Goal: Task Accomplishment & Management: Manage account settings

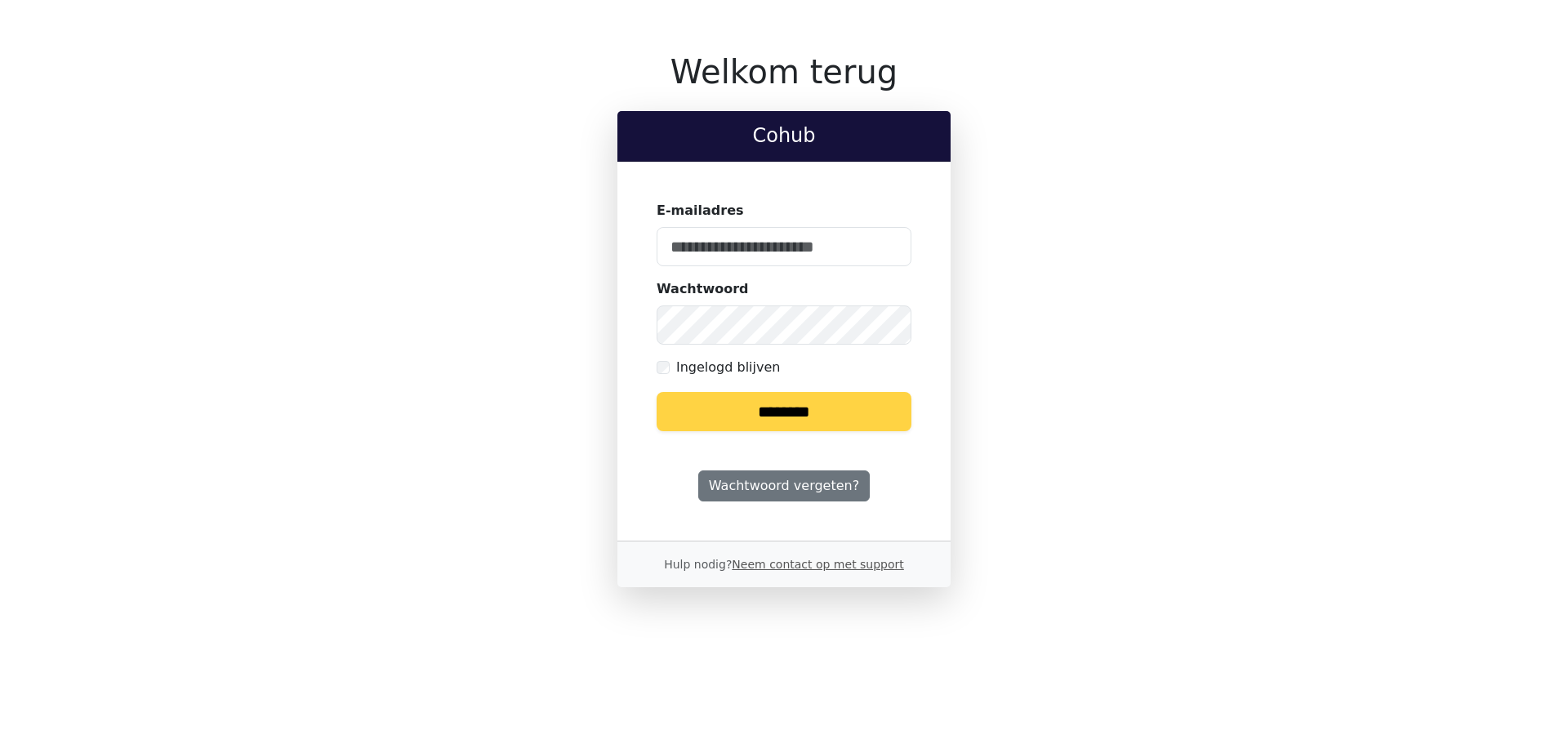
type input "**********"
click at [824, 416] on input "********" at bounding box center [784, 411] width 255 height 39
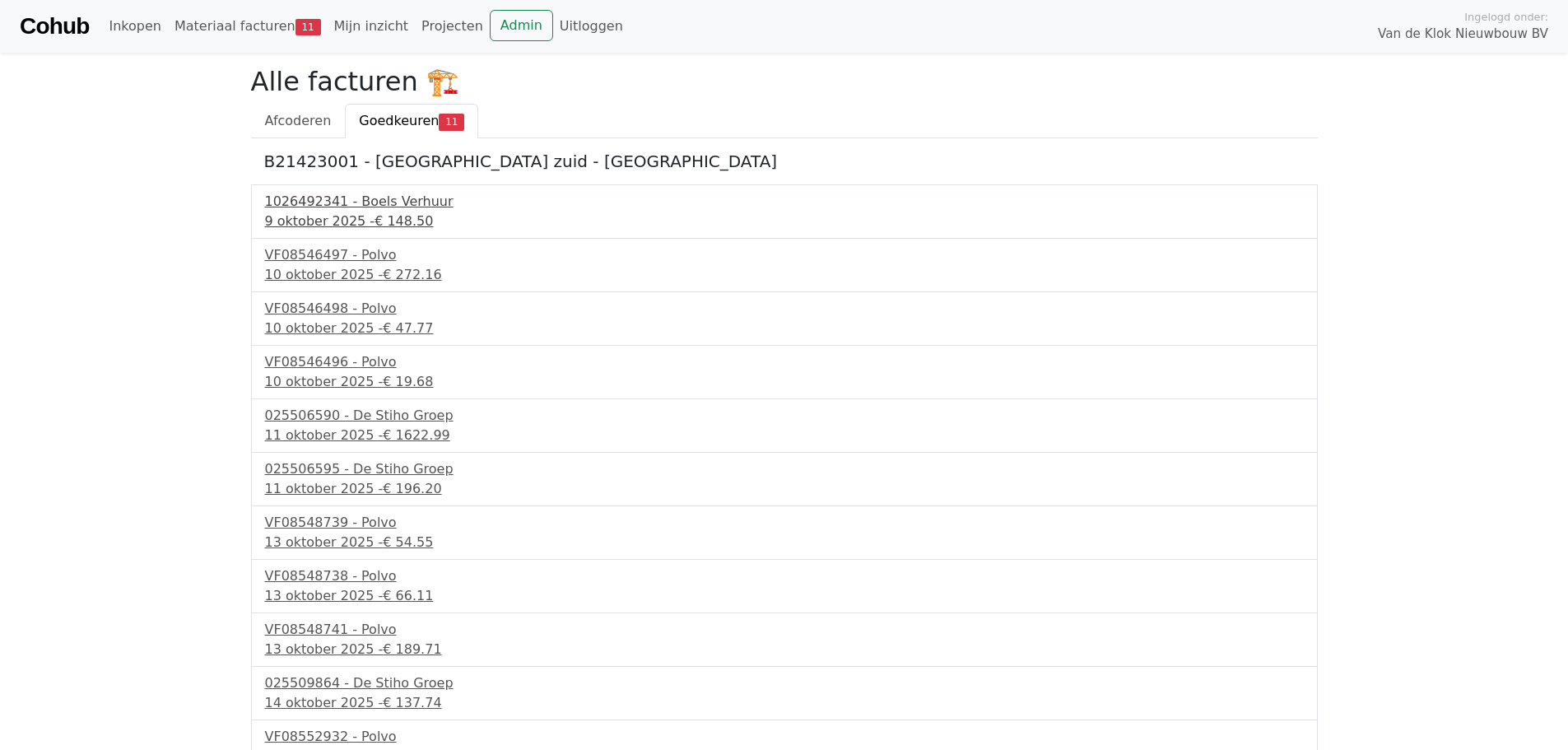
click at [332, 202] on div "1026492341 - Boels Verhuur" at bounding box center [784, 201] width 1039 height 20
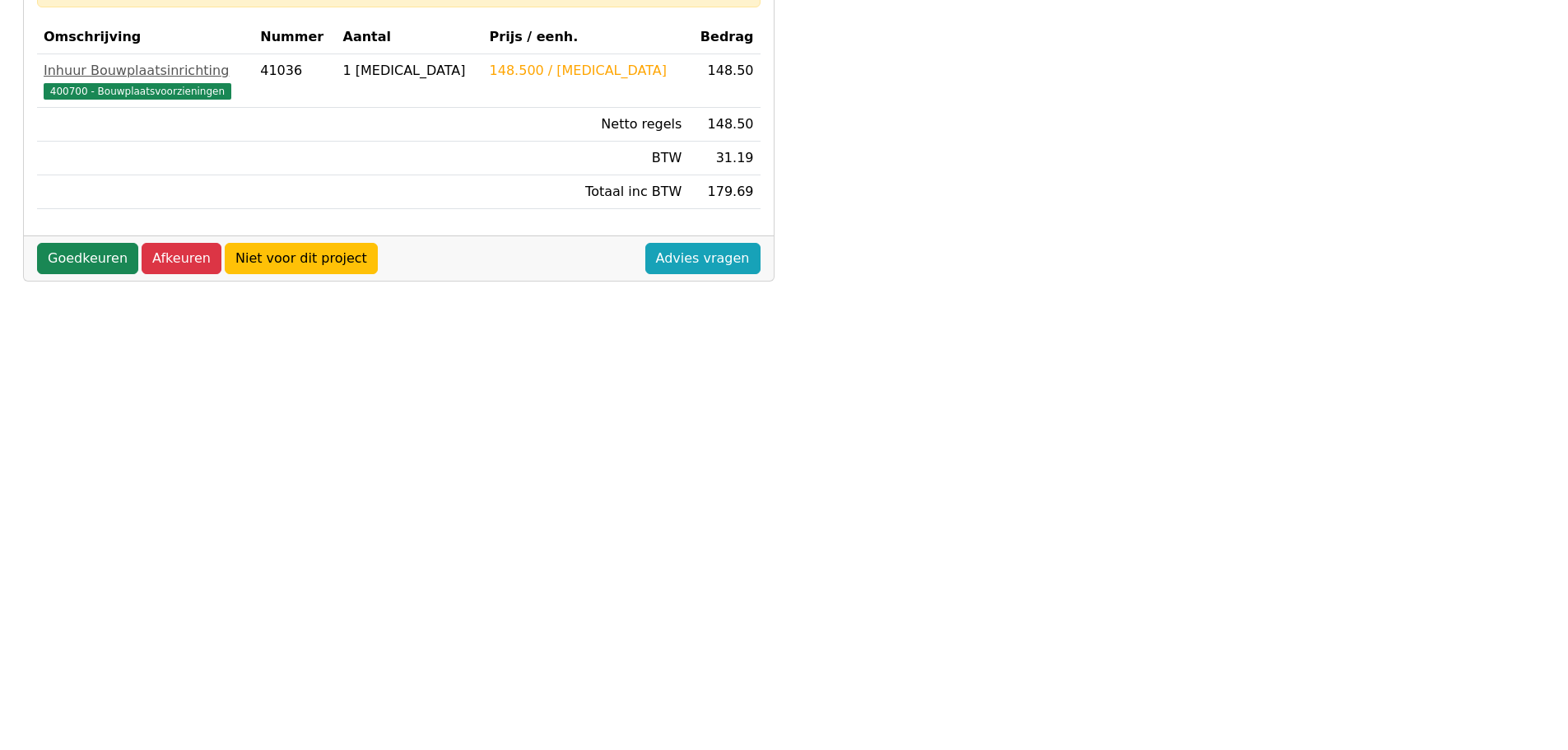
scroll to position [330, 0]
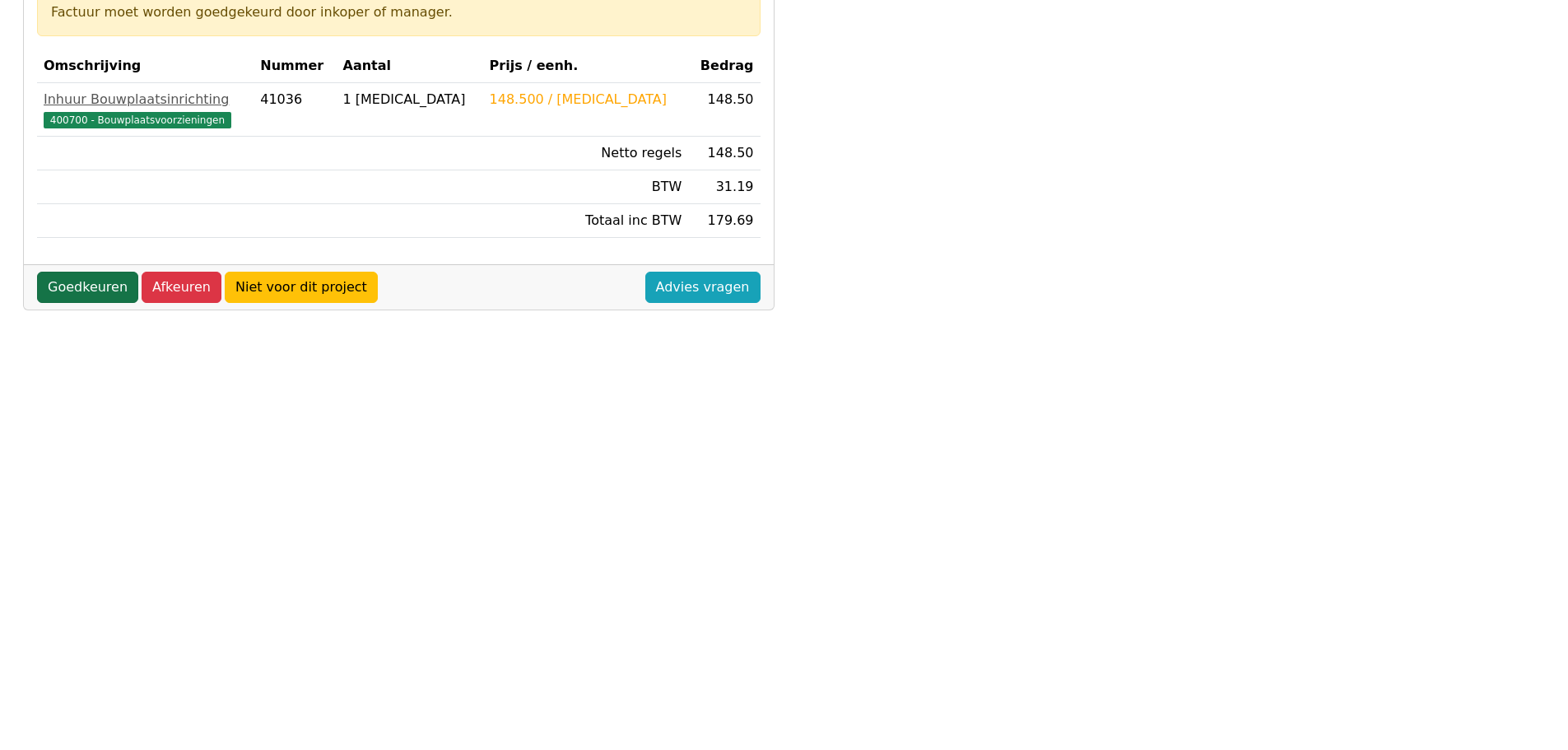
click at [66, 292] on link "Goedkeuren" at bounding box center [88, 287] width 102 height 32
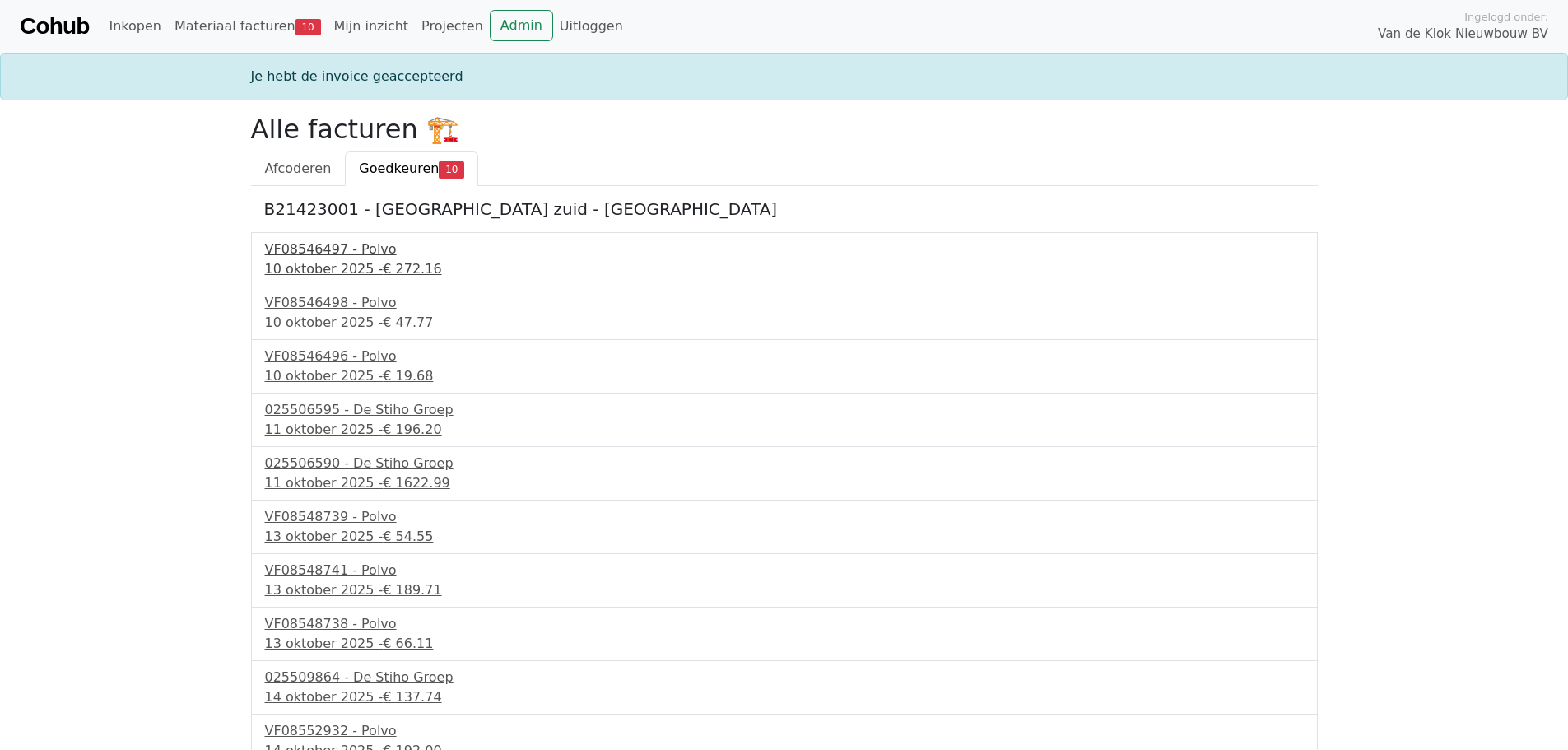
click at [360, 263] on div "10 oktober 2025 - € 272.16" at bounding box center [784, 269] width 1039 height 20
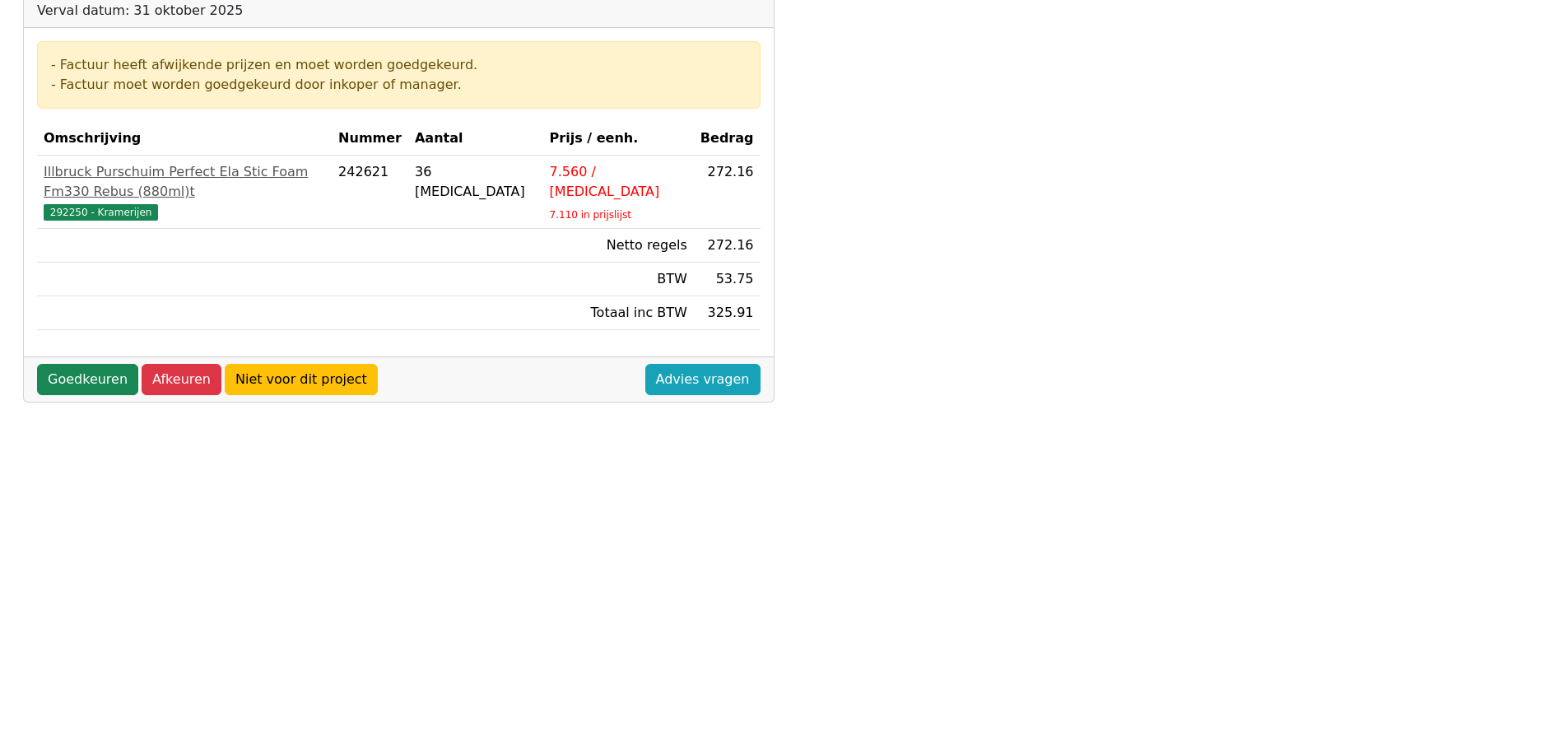
scroll to position [247, 0]
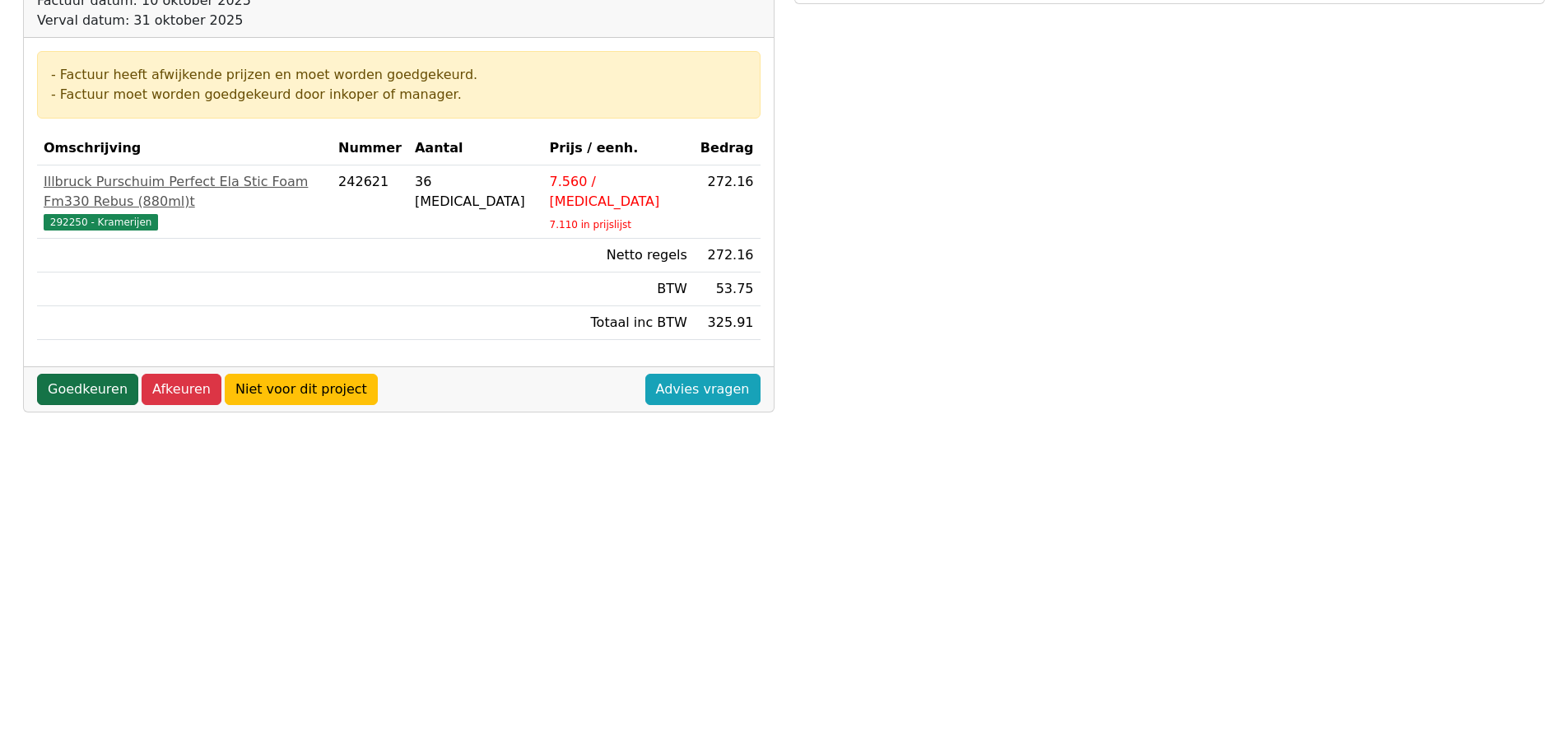
click at [77, 374] on link "Goedkeuren" at bounding box center [88, 389] width 102 height 32
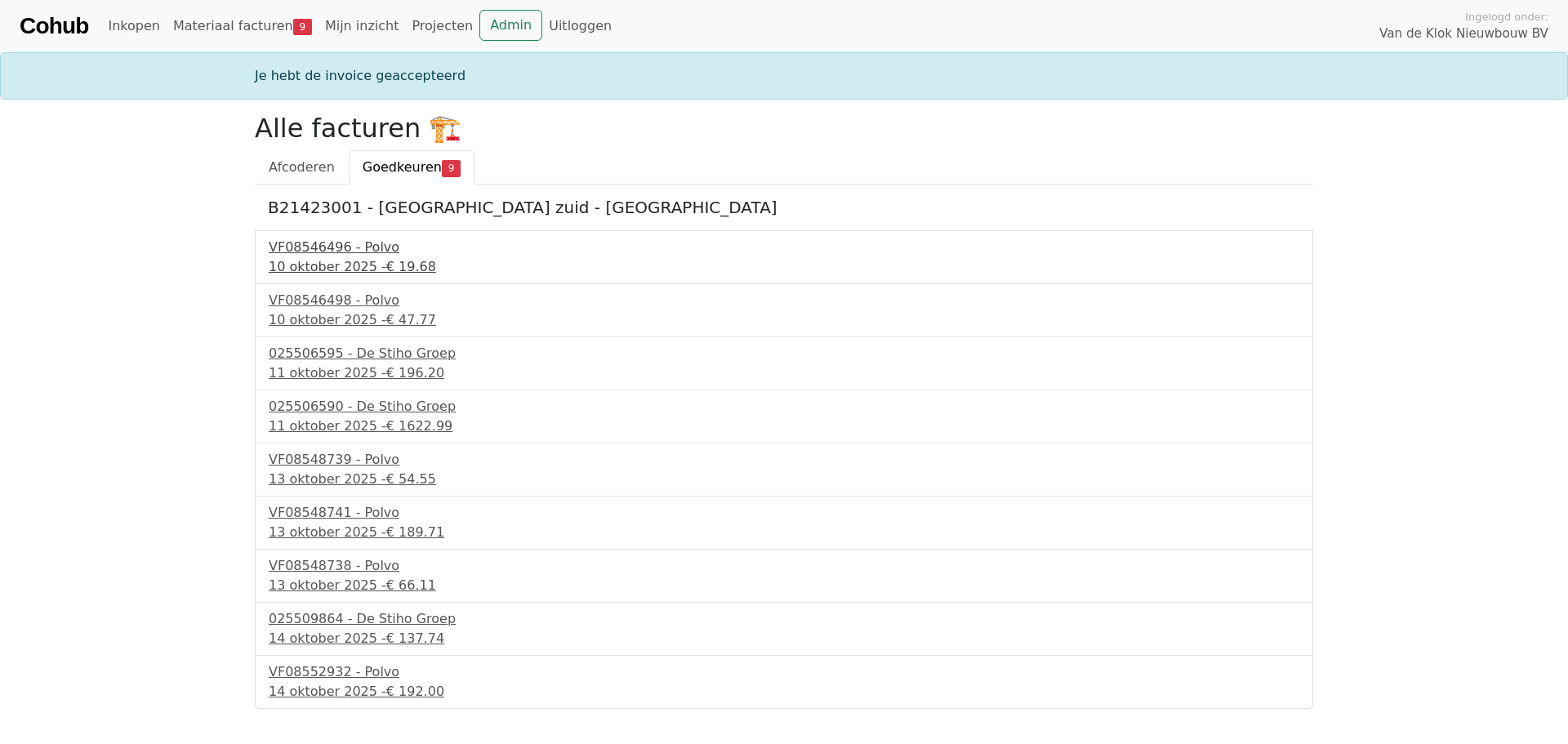
click at [372, 258] on div "10 oktober 2025 - € 19.68" at bounding box center [784, 267] width 1031 height 20
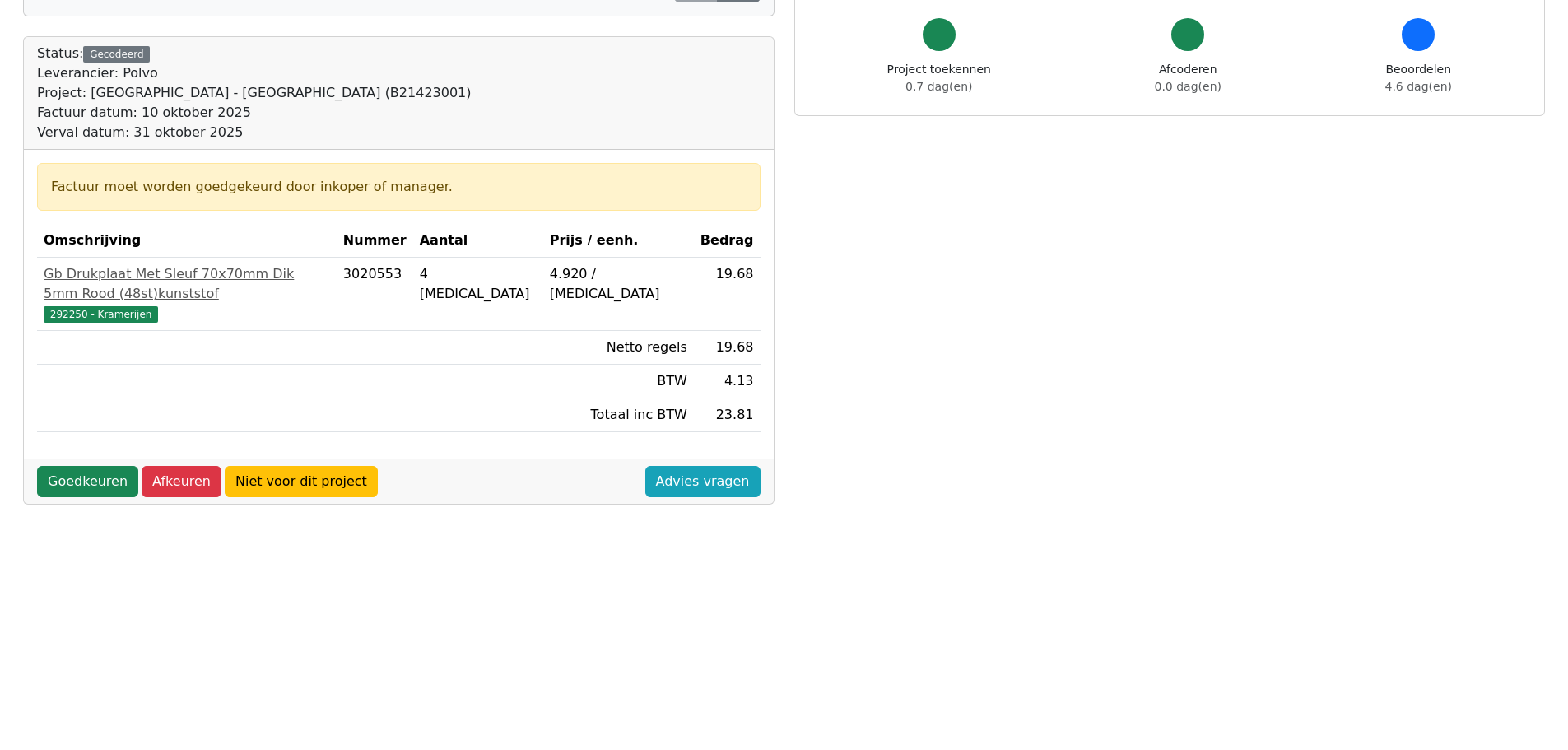
scroll to position [165, 0]
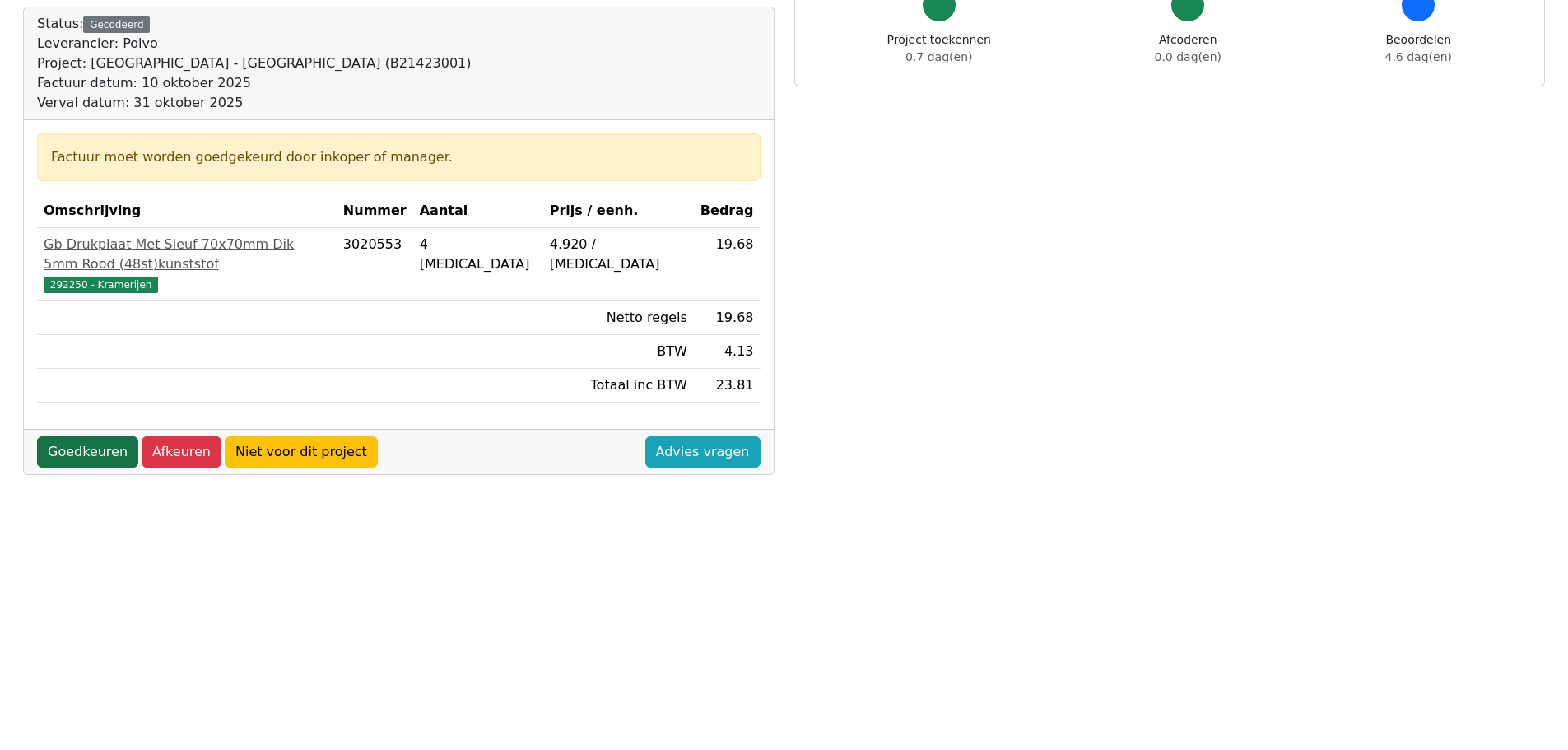
click at [95, 437] on link "Goedkeuren" at bounding box center [88, 452] width 102 height 32
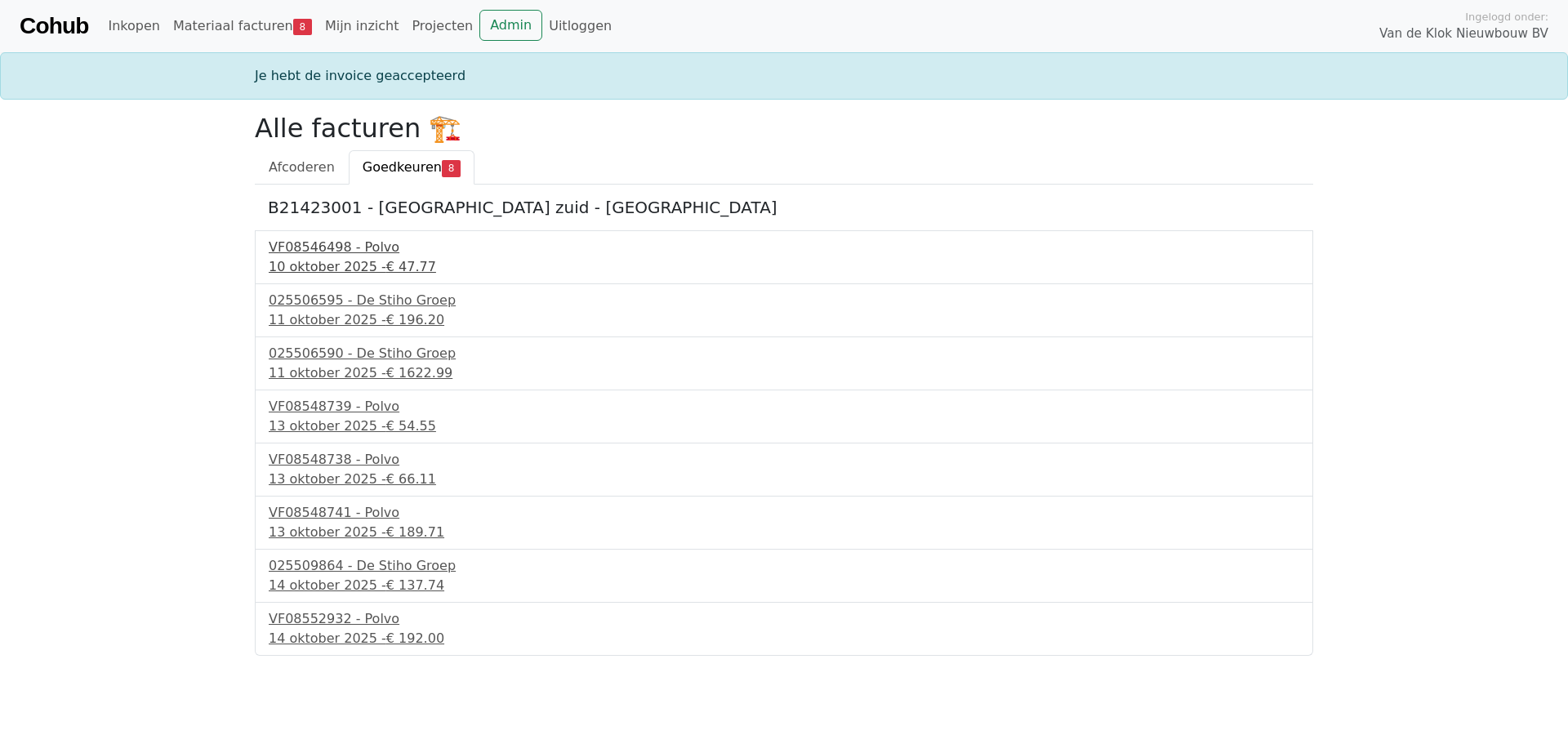
click at [375, 255] on div "VF08546498 - Polvo" at bounding box center [784, 247] width 1031 height 20
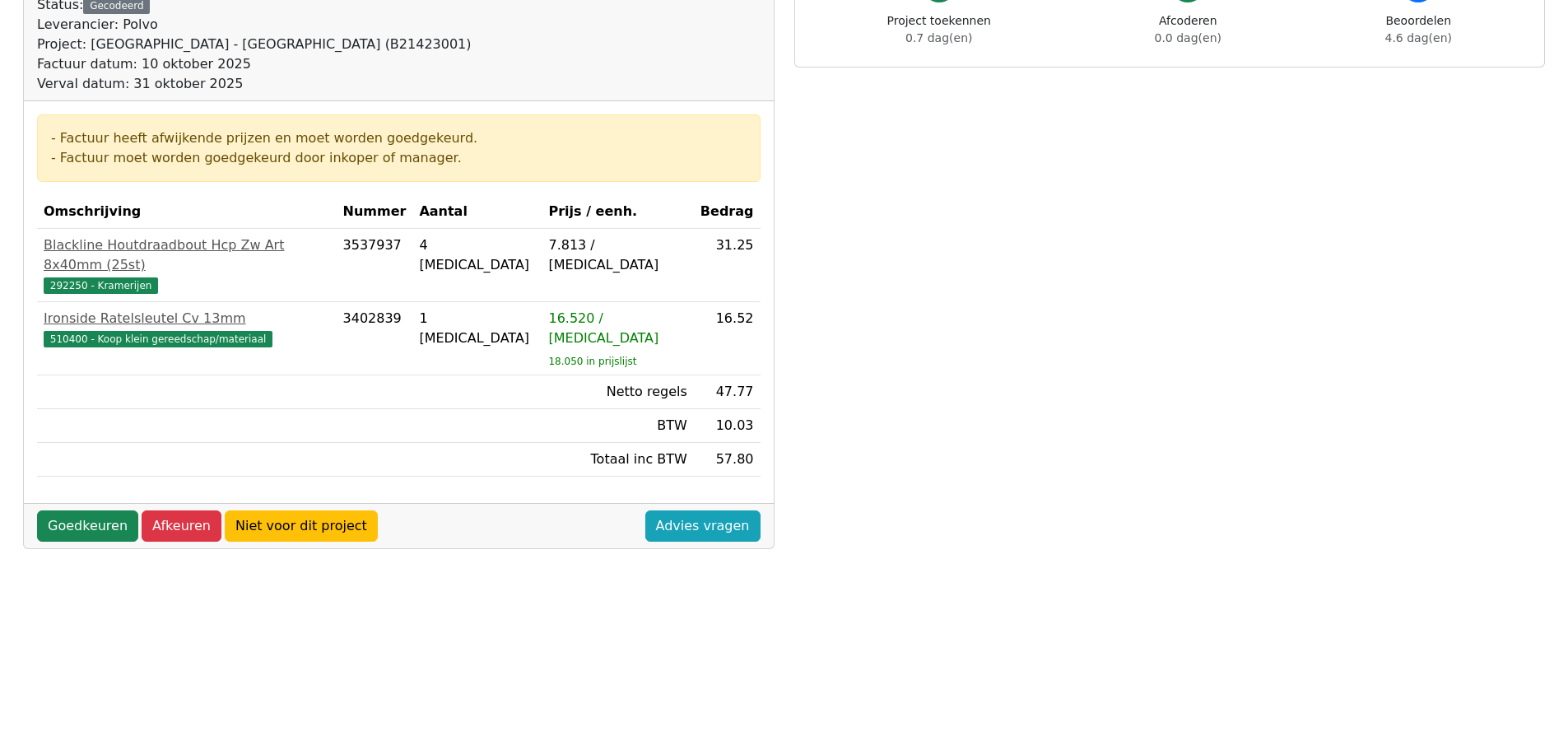
scroll to position [247, 0]
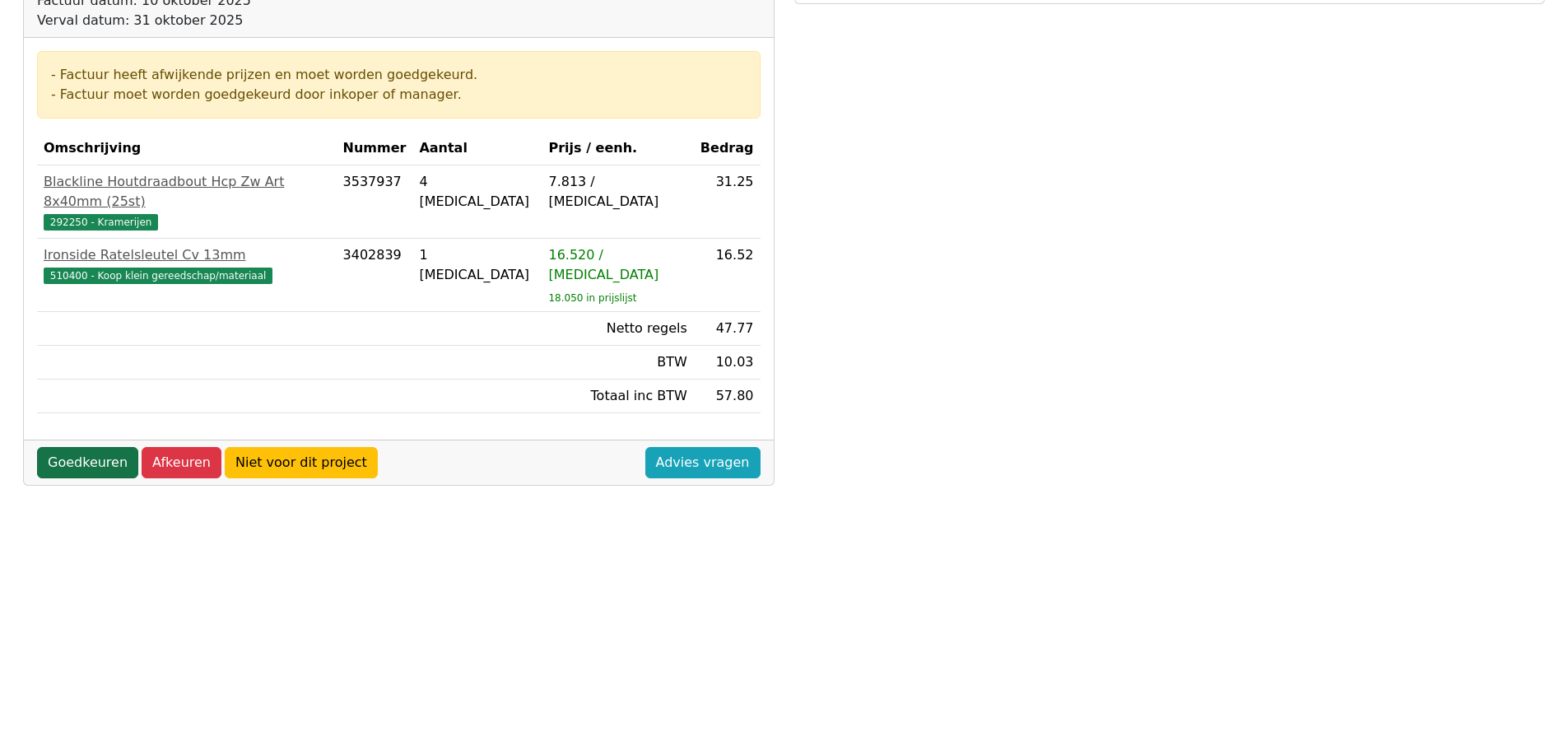
click at [95, 447] on link "Goedkeuren" at bounding box center [88, 463] width 102 height 32
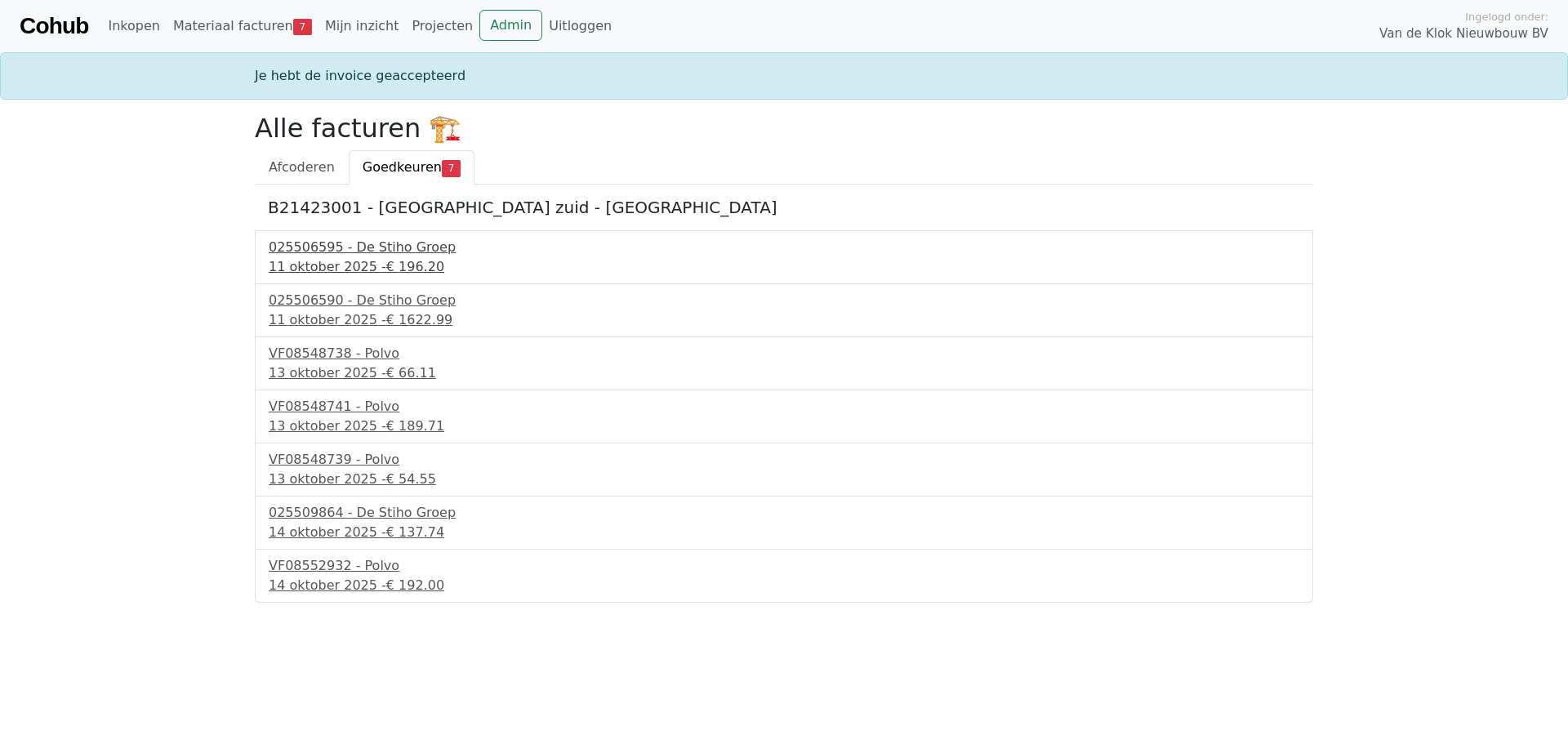
click at [364, 256] on div "025506595 - De Stiho Groep" at bounding box center [784, 247] width 1031 height 20
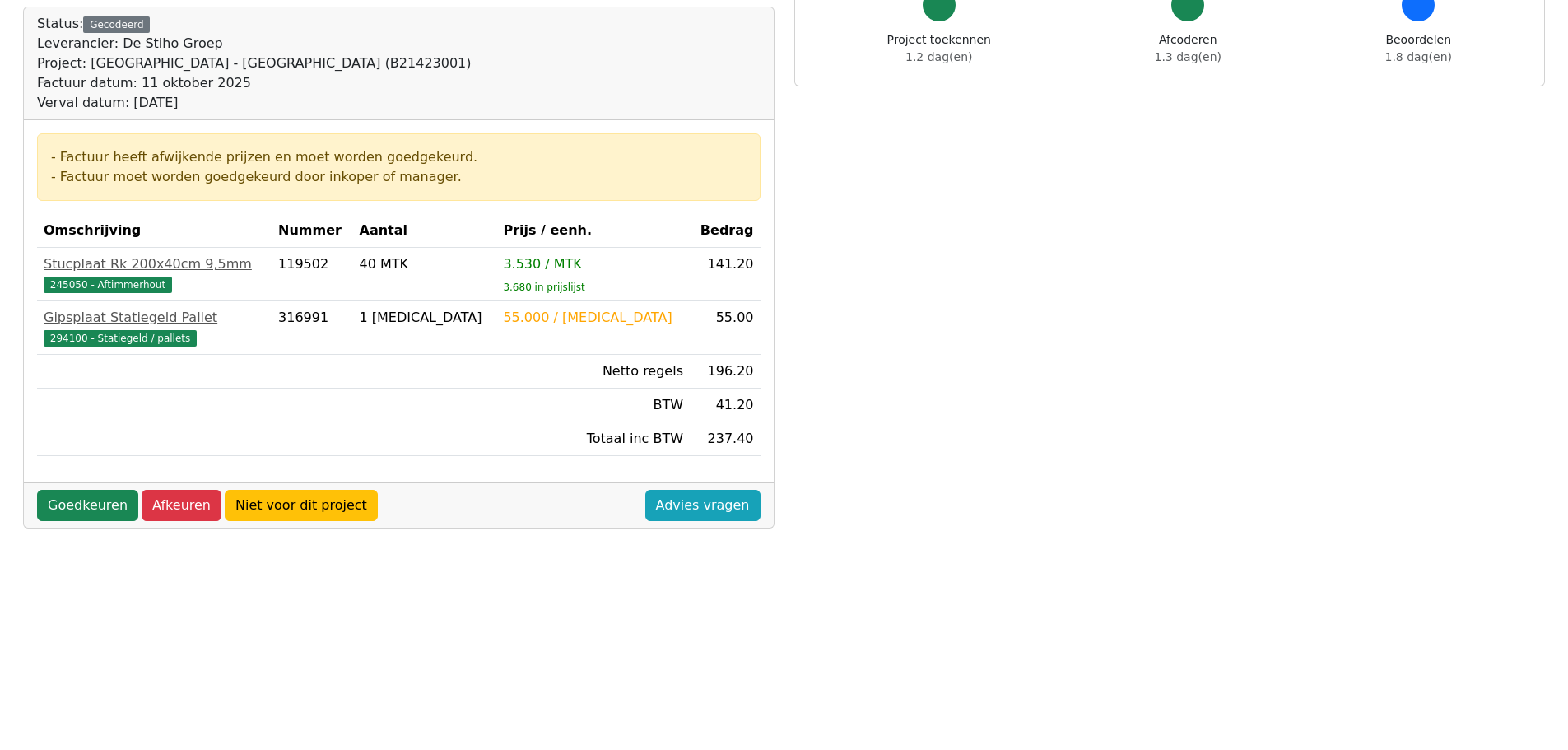
scroll to position [247, 0]
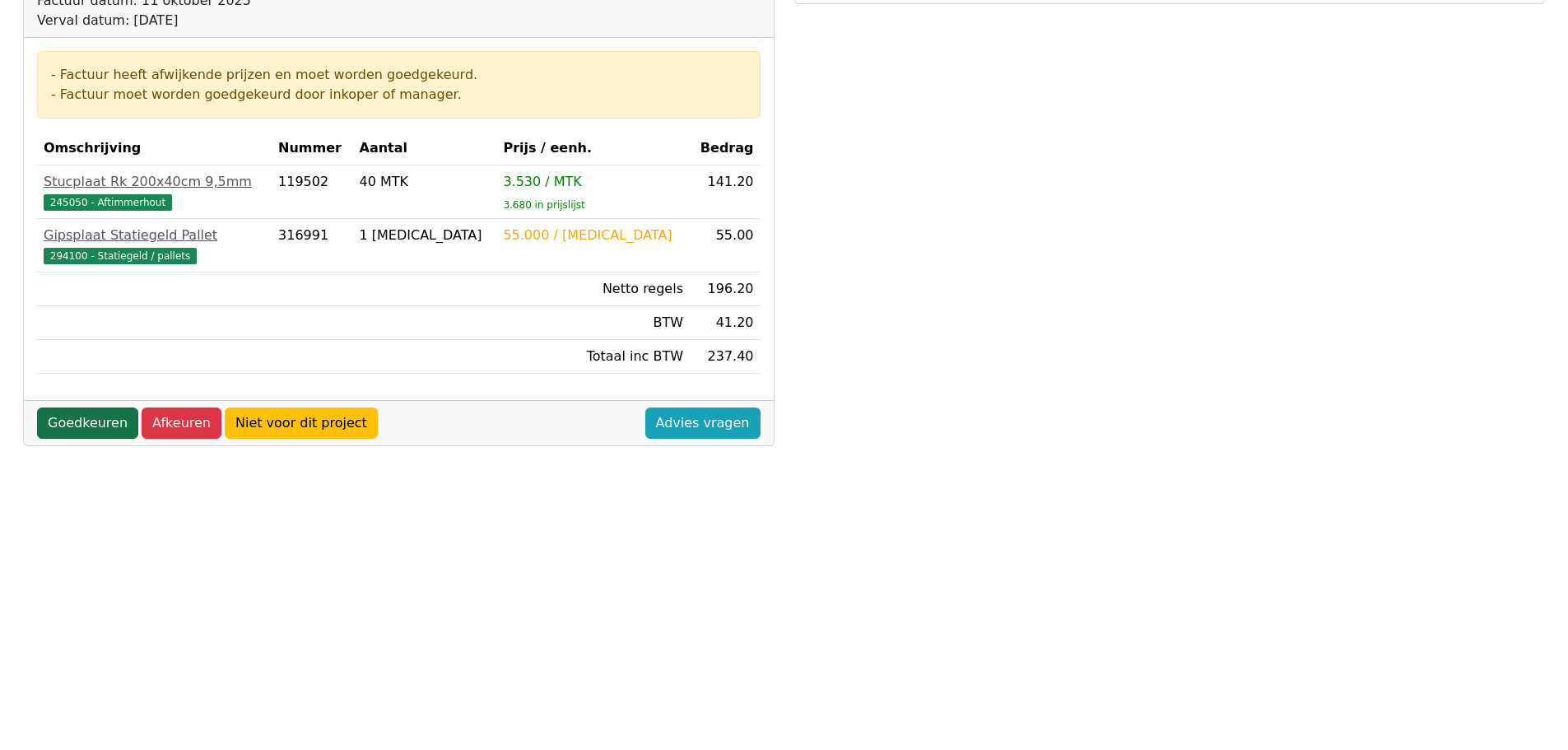
click at [97, 423] on link "Goedkeuren" at bounding box center [88, 422] width 102 height 32
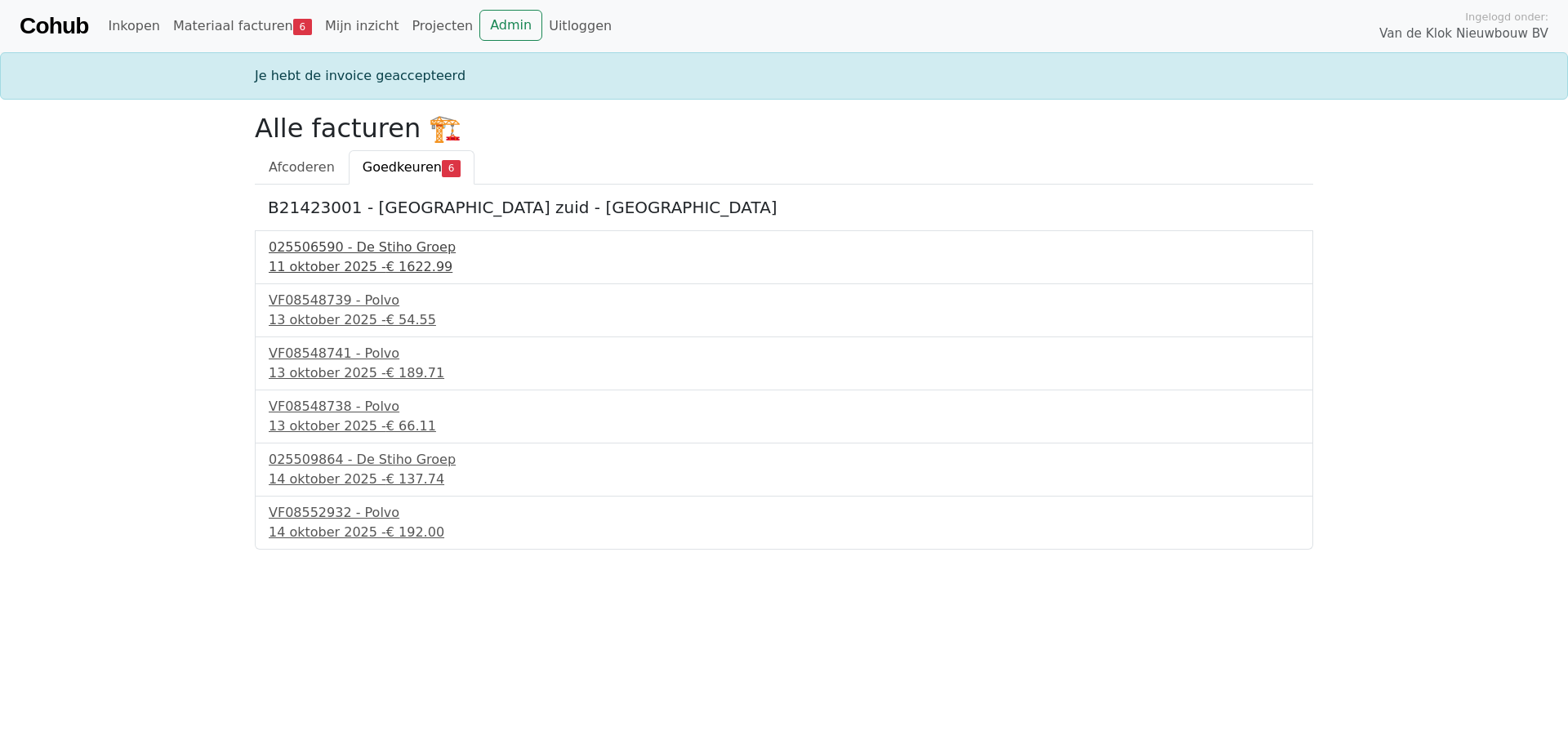
click at [317, 259] on div "[DATE] - € 1622.99" at bounding box center [784, 267] width 1031 height 20
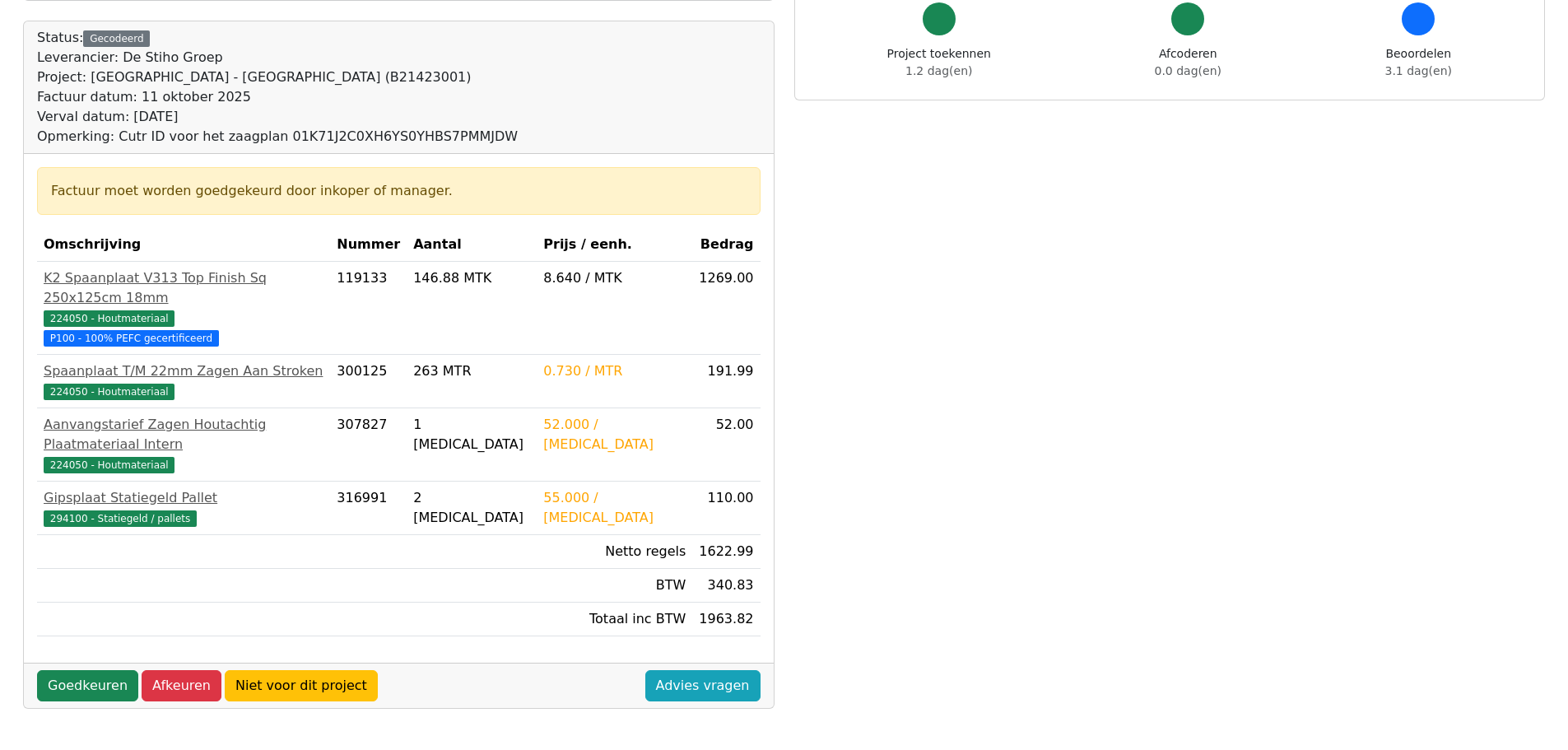
scroll to position [165, 0]
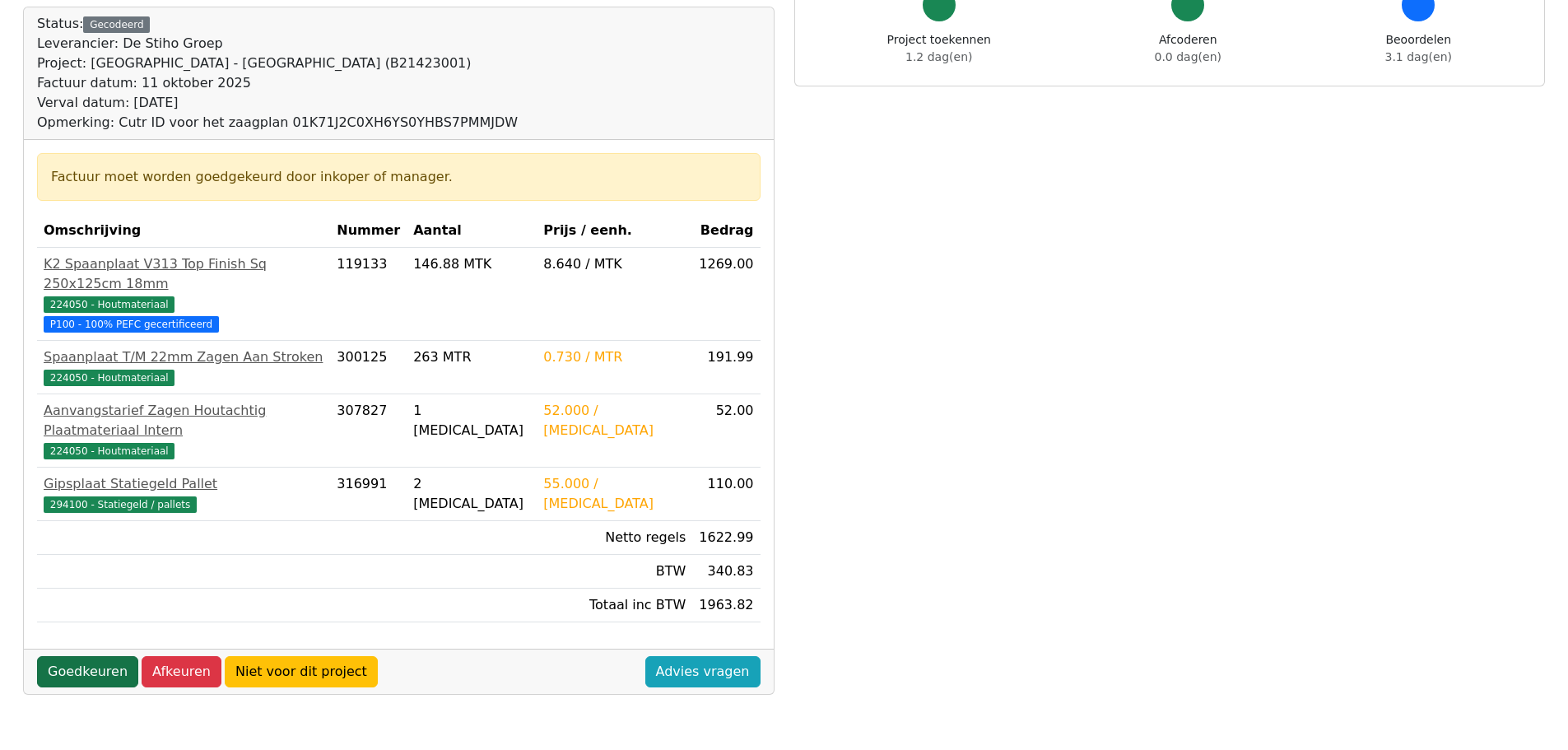
click at [89, 656] on link "Goedkeuren" at bounding box center [88, 671] width 102 height 32
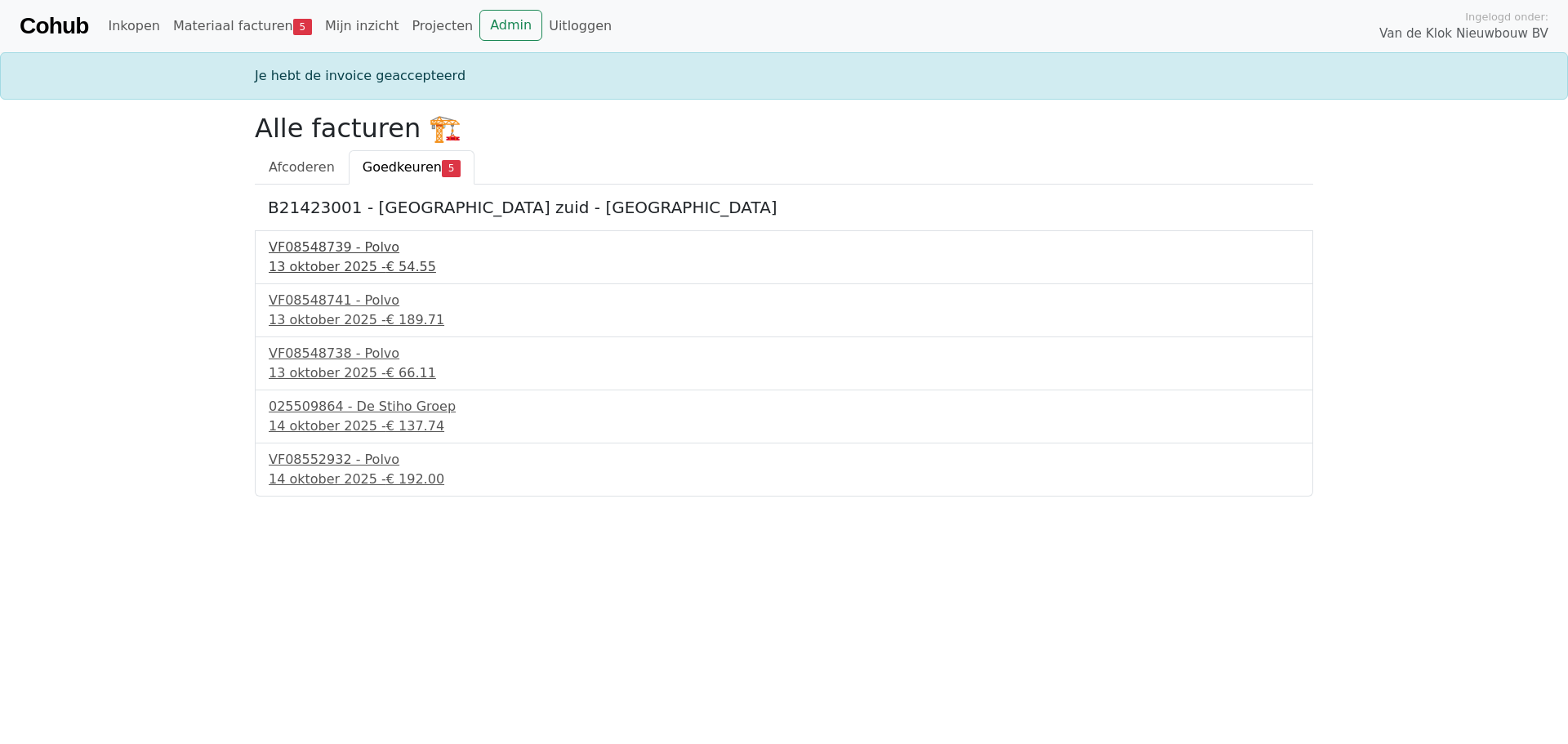
click at [347, 263] on div "13 oktober 2025 - € 54.55" at bounding box center [784, 267] width 1031 height 20
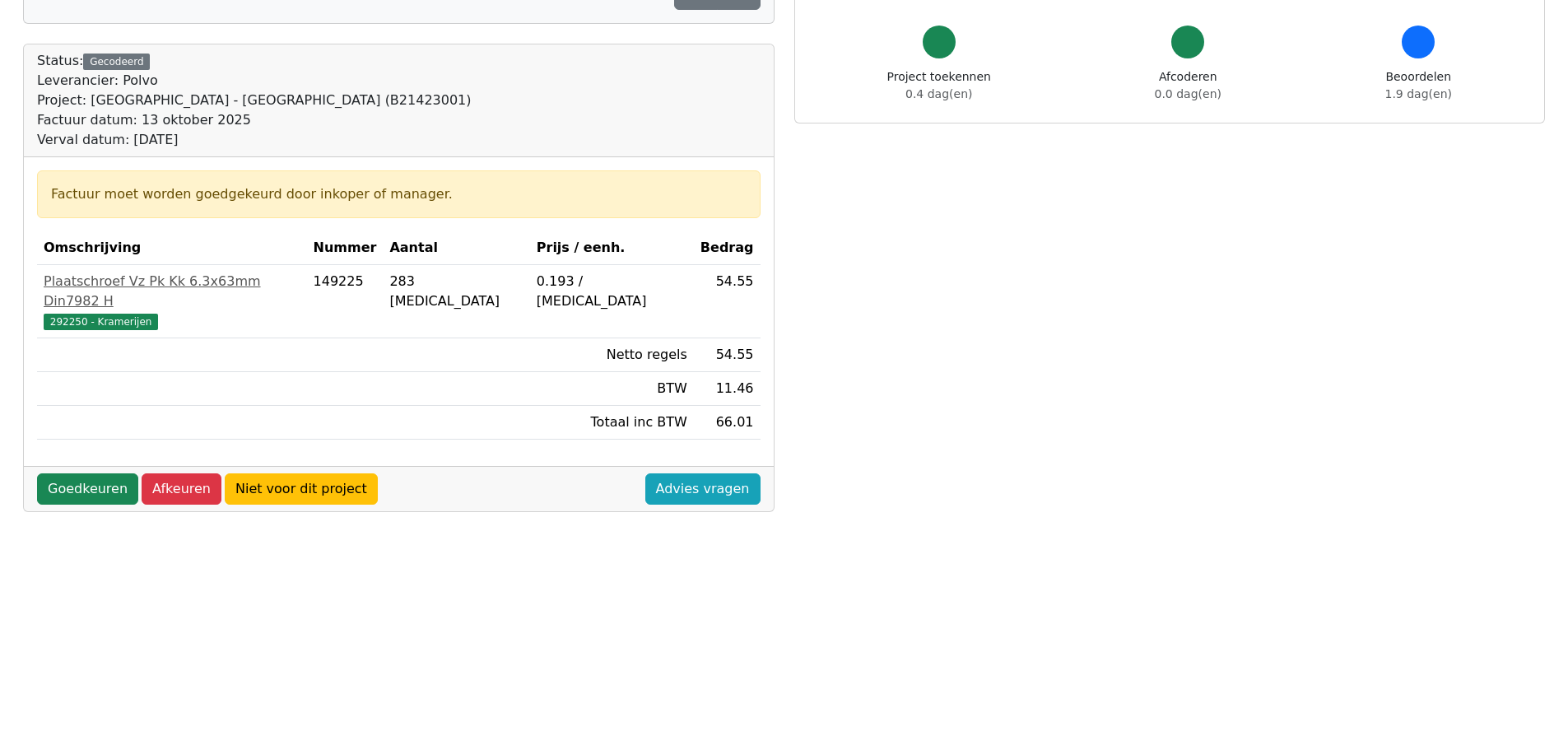
scroll to position [165, 0]
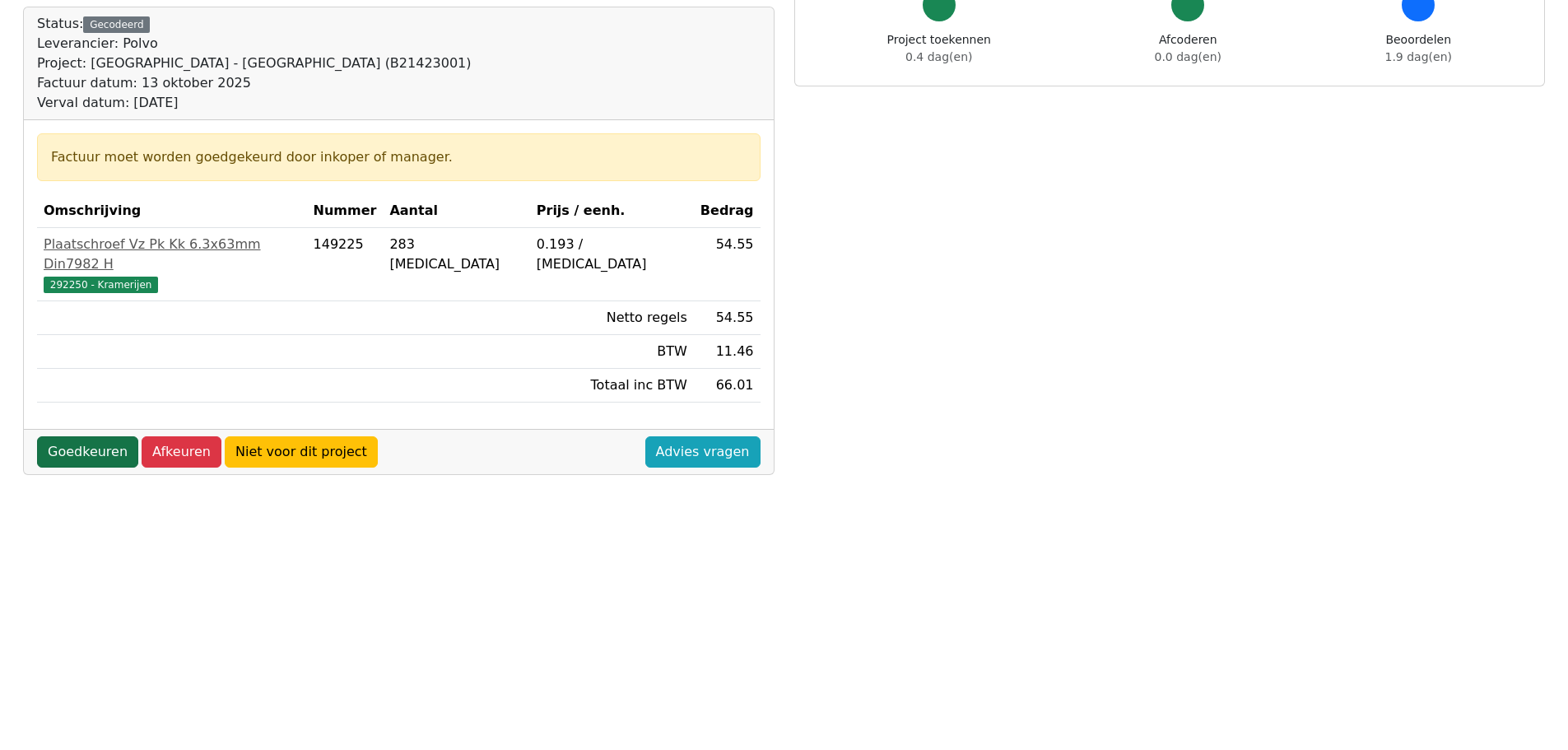
click at [58, 437] on link "Goedkeuren" at bounding box center [88, 452] width 102 height 32
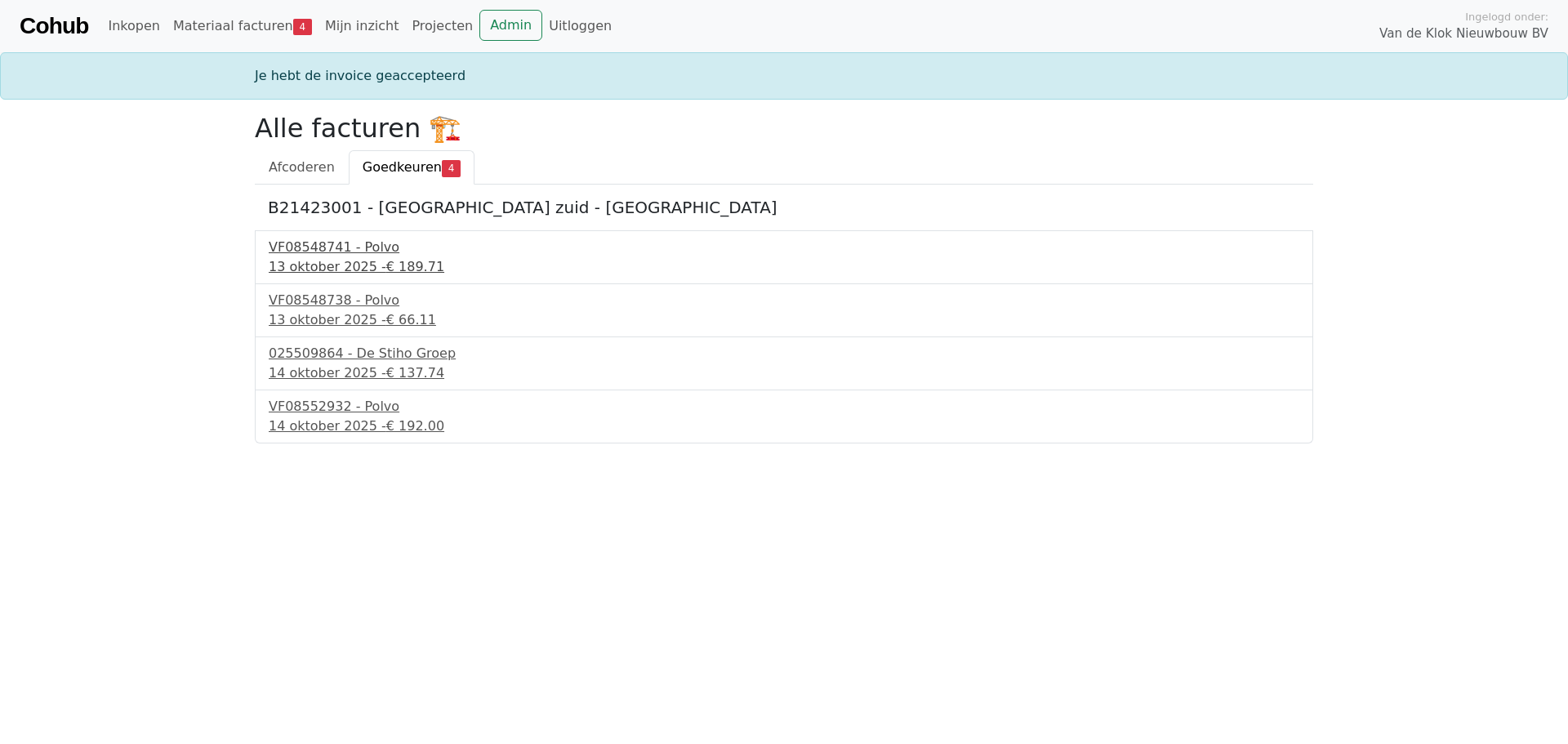
click at [360, 271] on div "13 oktober 2025 - € 189.71" at bounding box center [784, 267] width 1031 height 20
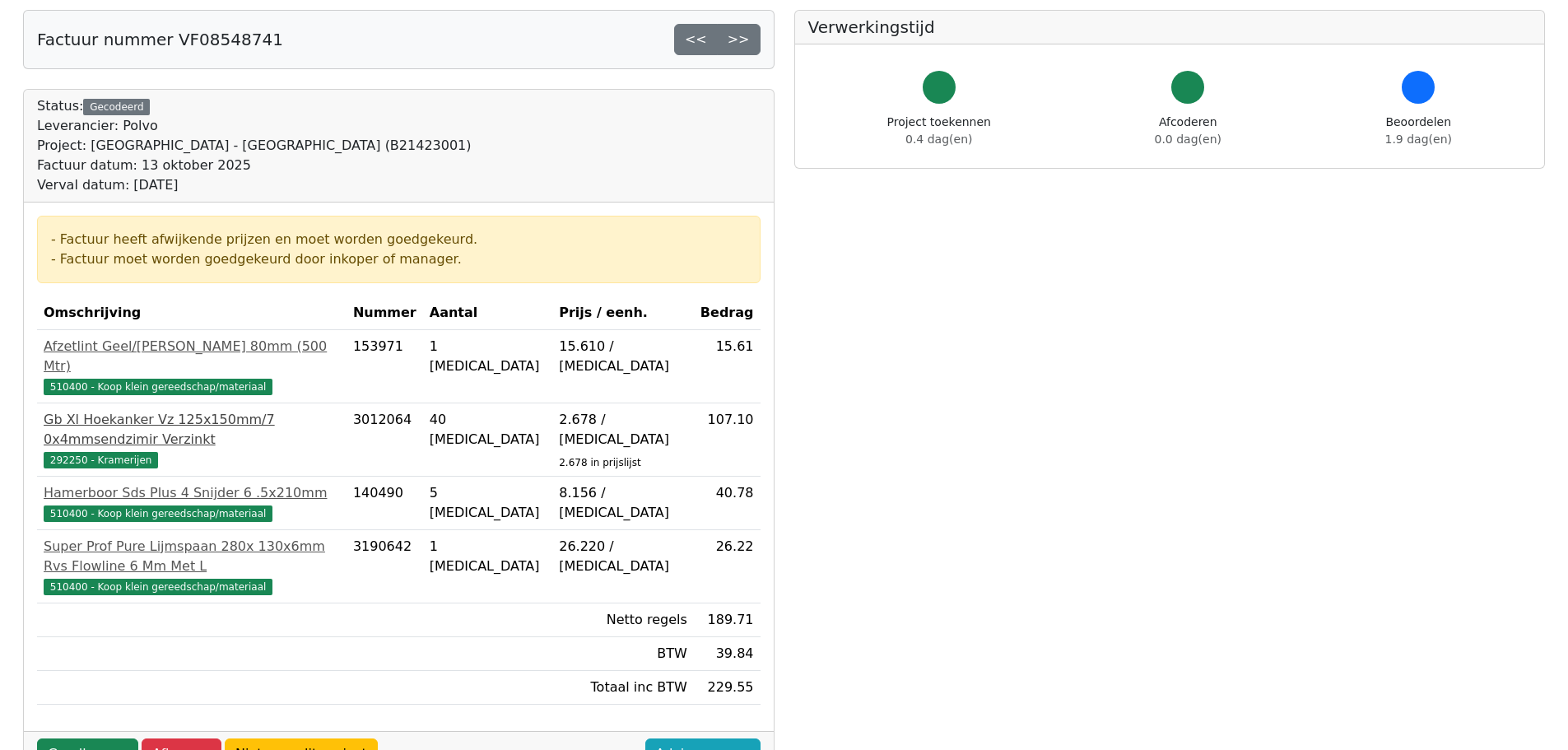
scroll to position [165, 0]
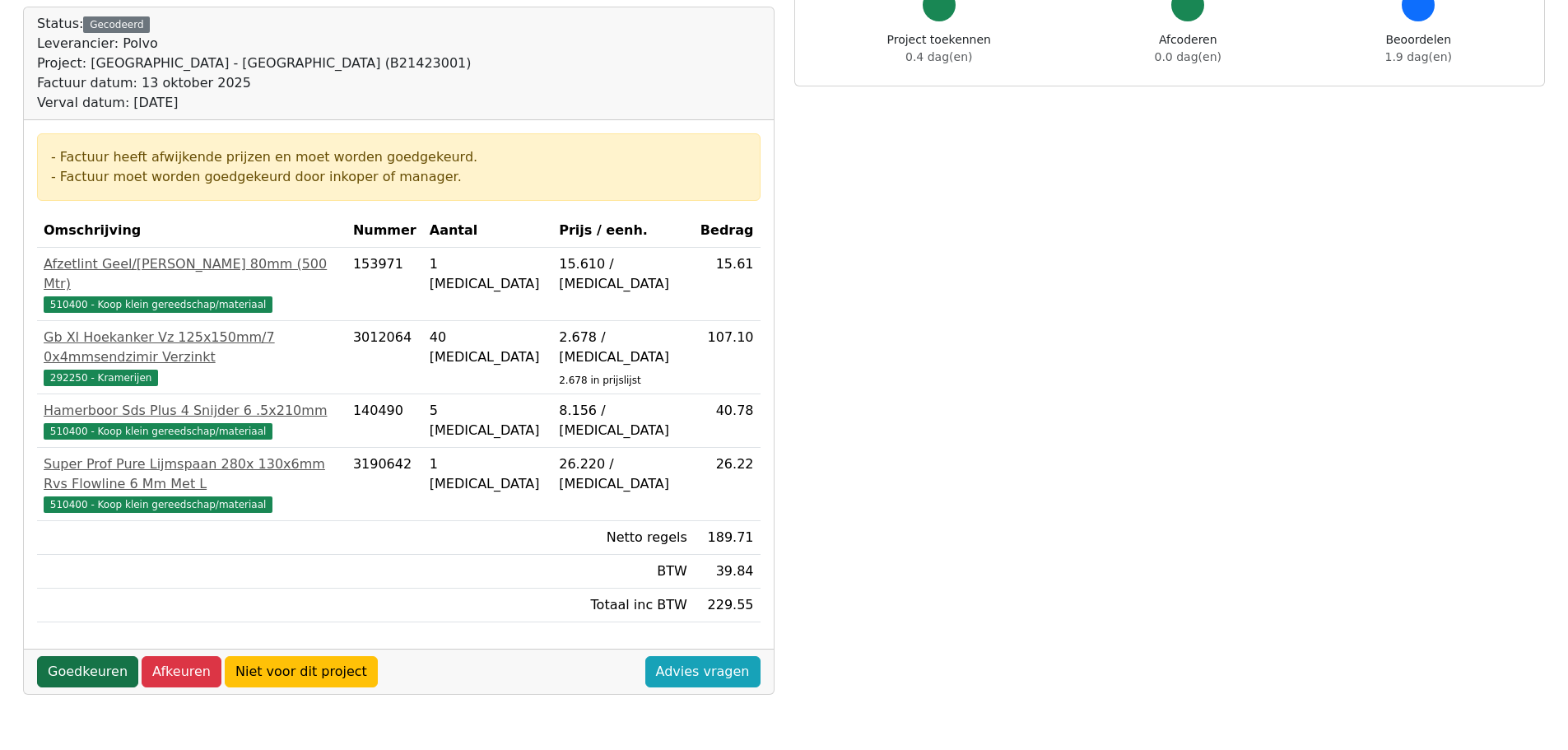
click at [102, 656] on link "Goedkeuren" at bounding box center [88, 671] width 102 height 32
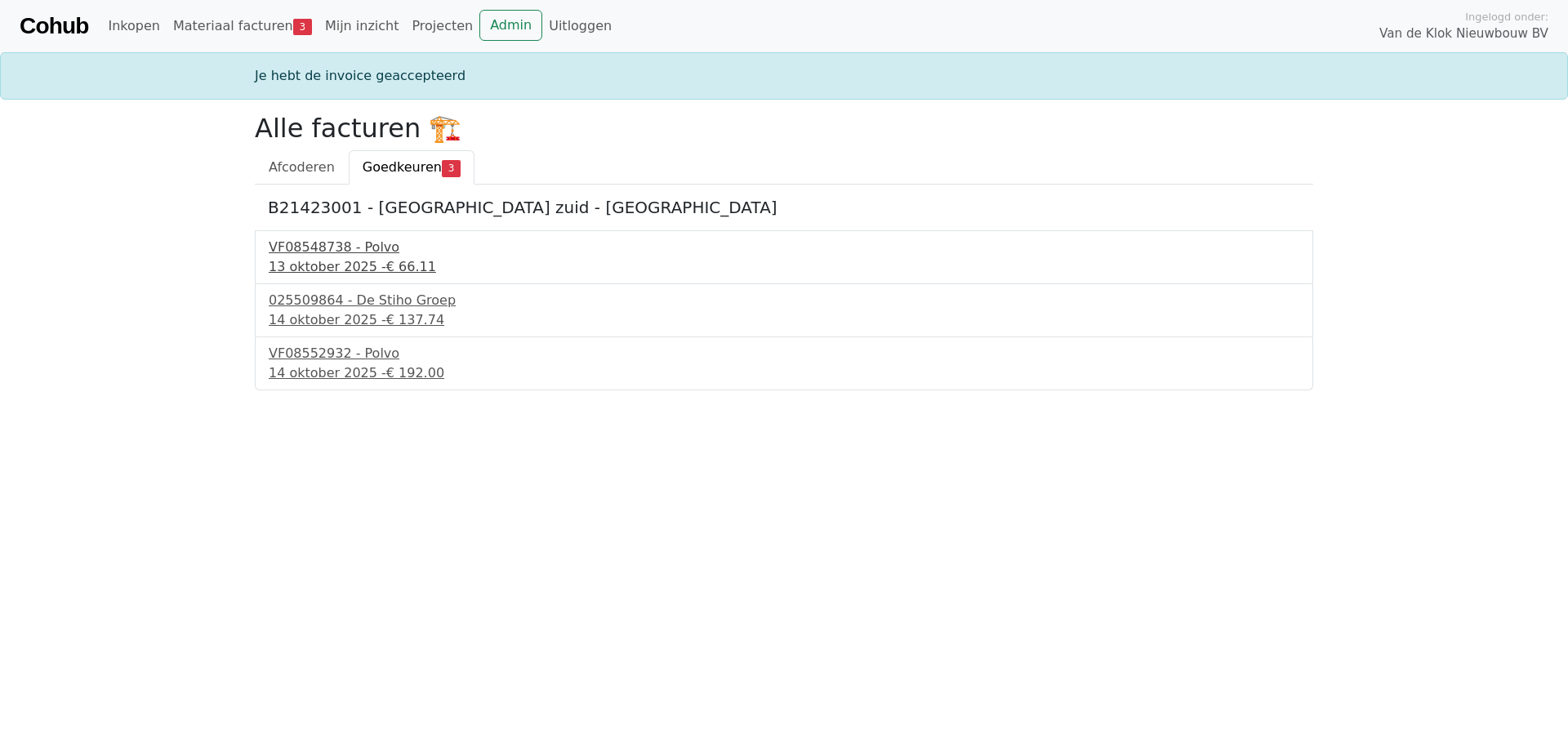
click at [382, 255] on div "VF08548738 - Polvo" at bounding box center [784, 247] width 1031 height 20
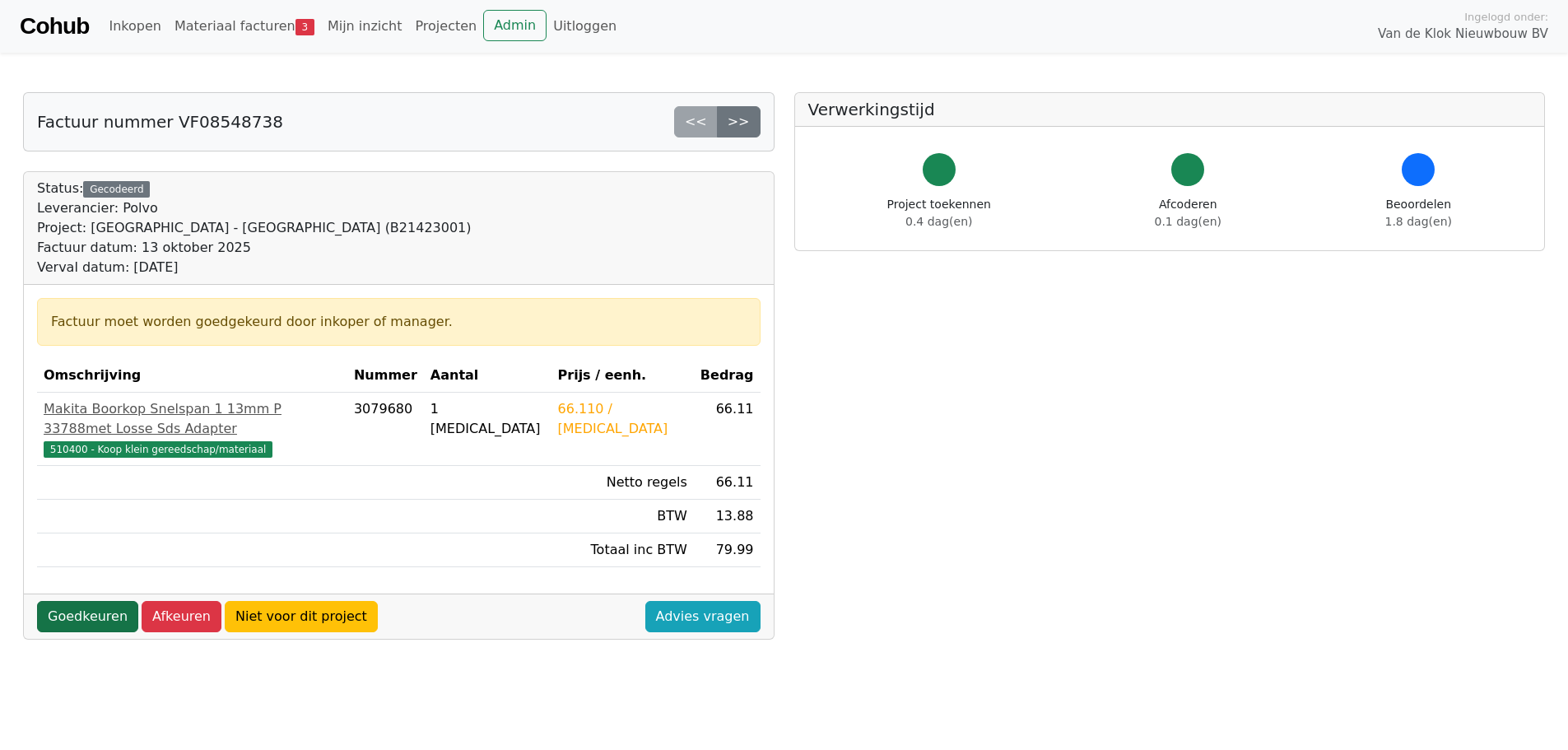
click at [88, 601] on link "Goedkeuren" at bounding box center [88, 616] width 102 height 32
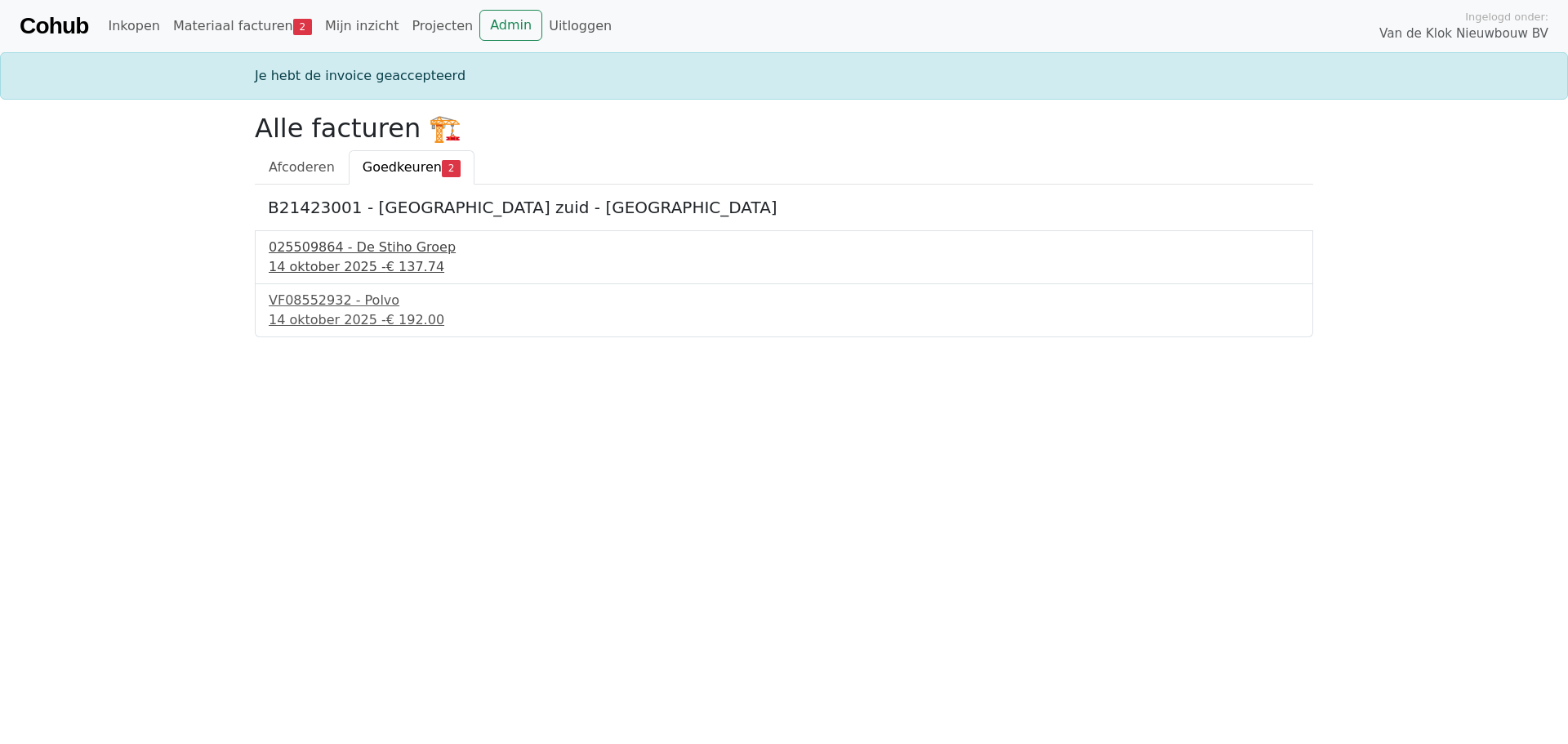
click at [373, 266] on div "14 oktober 2025 - € 137.74" at bounding box center [784, 267] width 1031 height 20
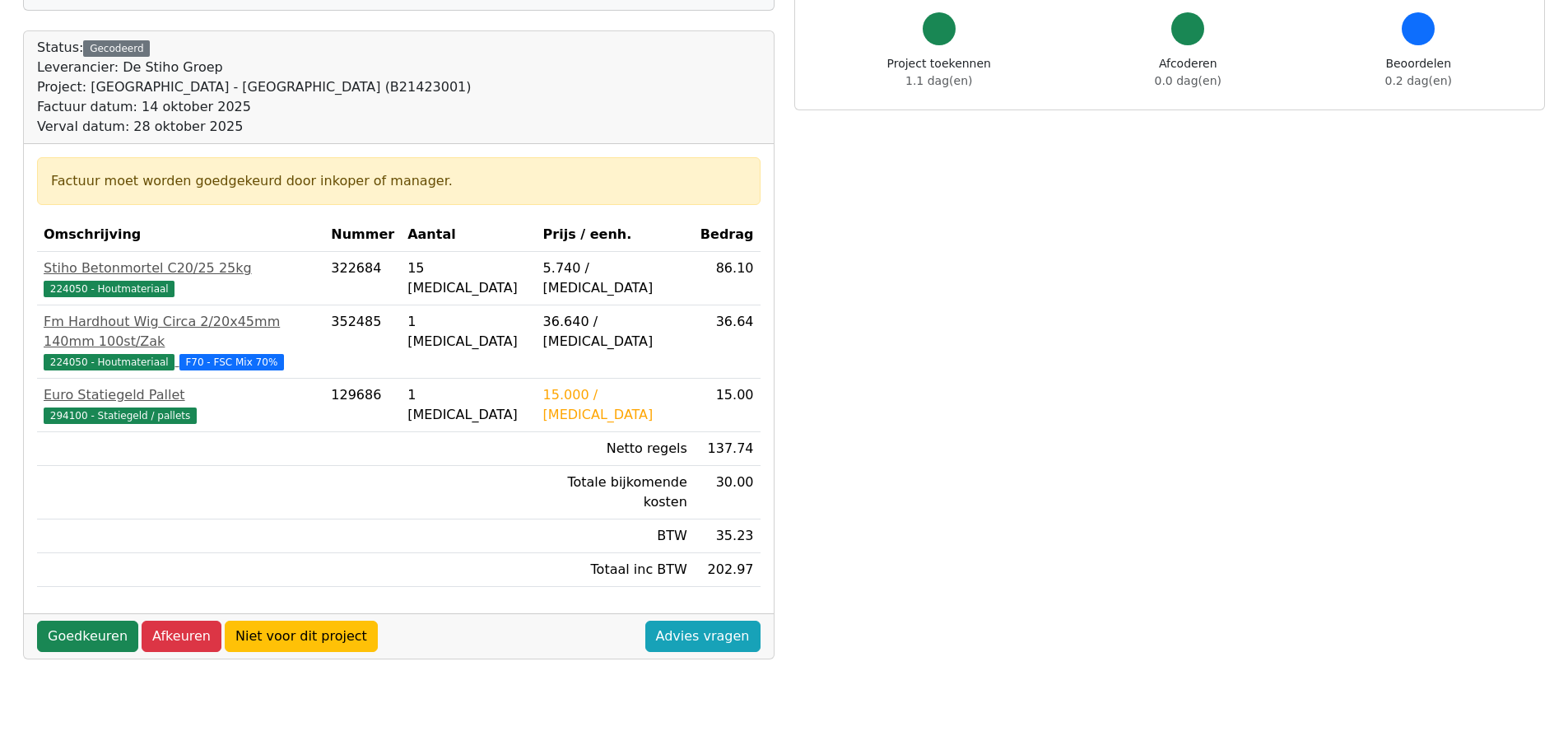
scroll to position [330, 0]
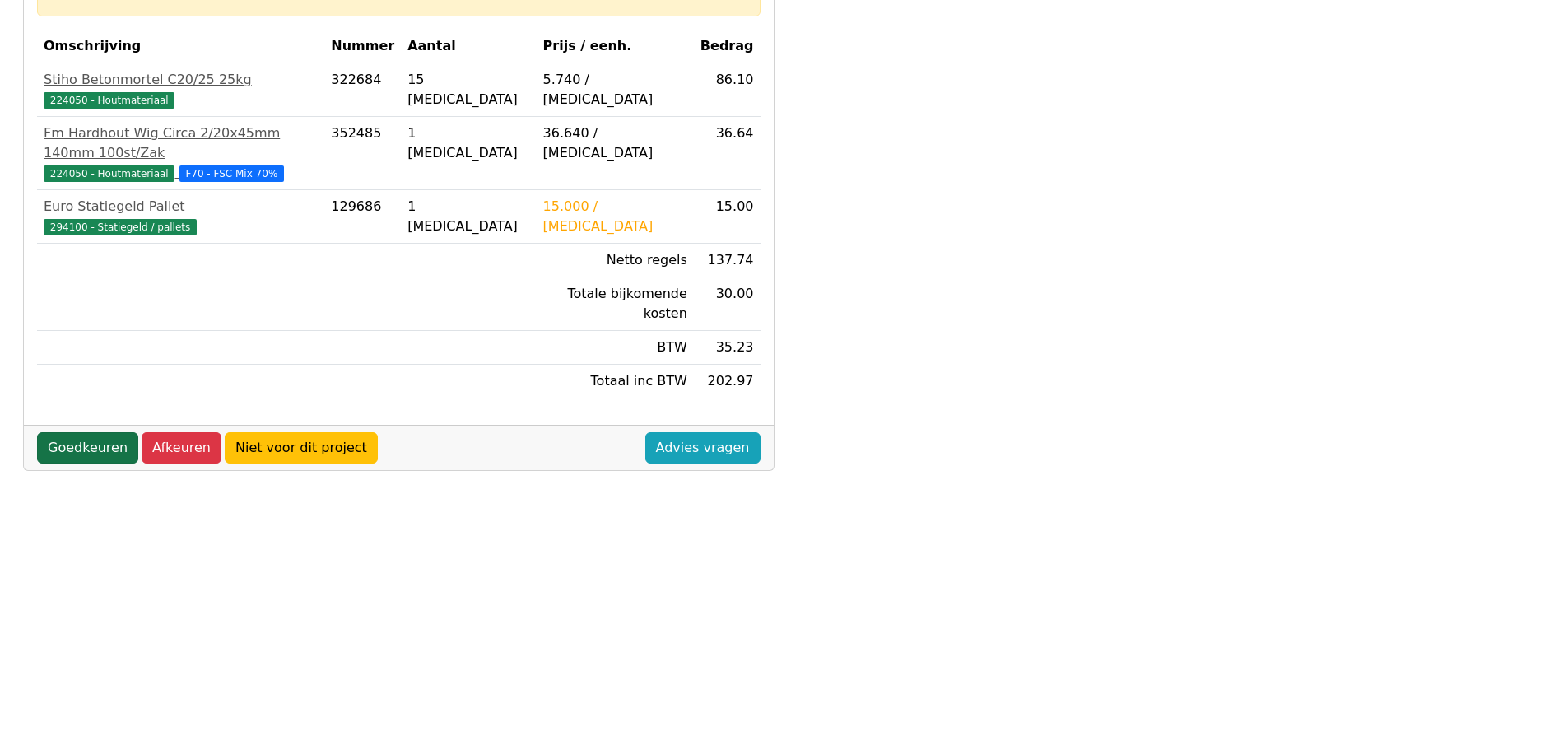
click at [74, 432] on link "Goedkeuren" at bounding box center [88, 447] width 102 height 32
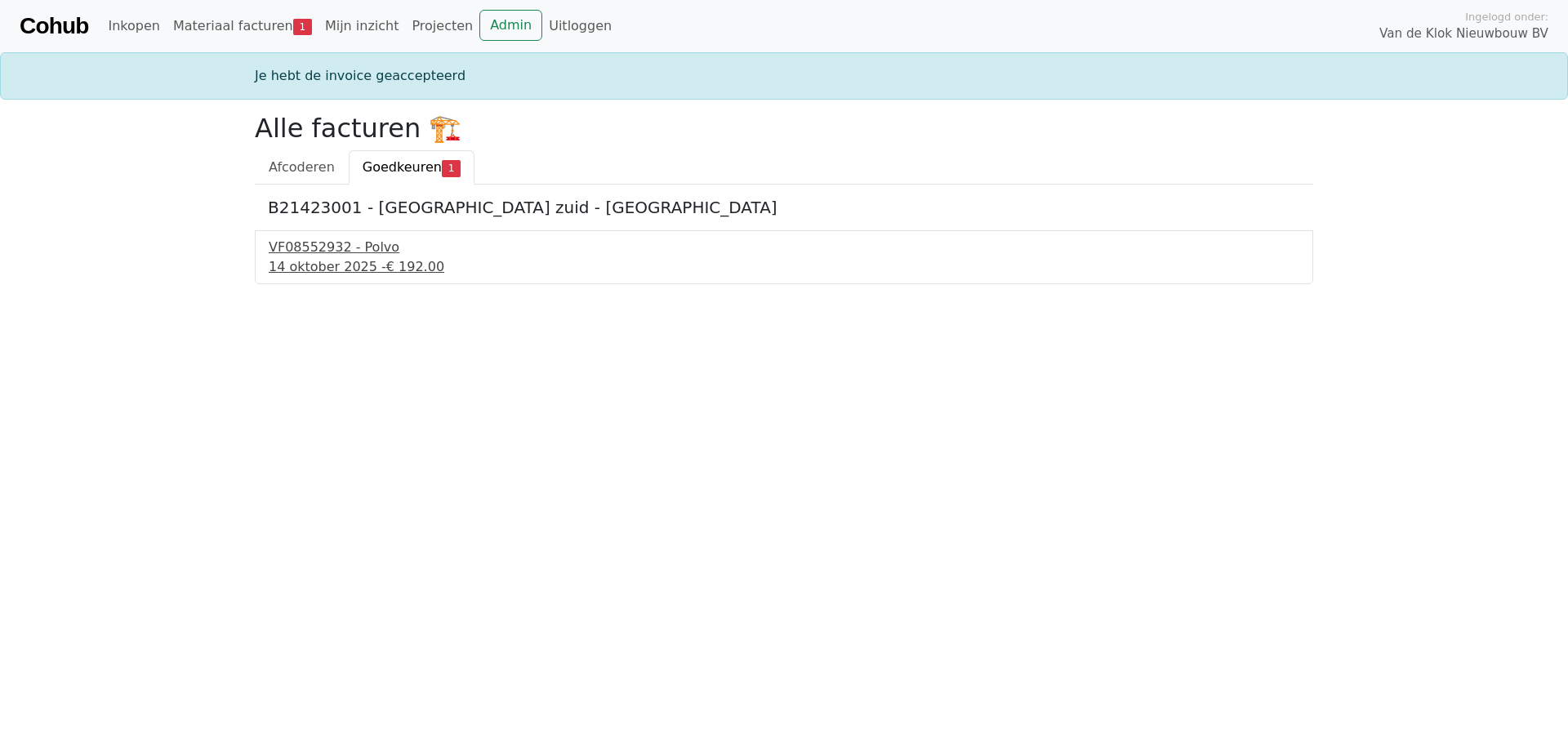
click at [293, 271] on div "14 oktober 2025 - € 192.00" at bounding box center [784, 267] width 1031 height 20
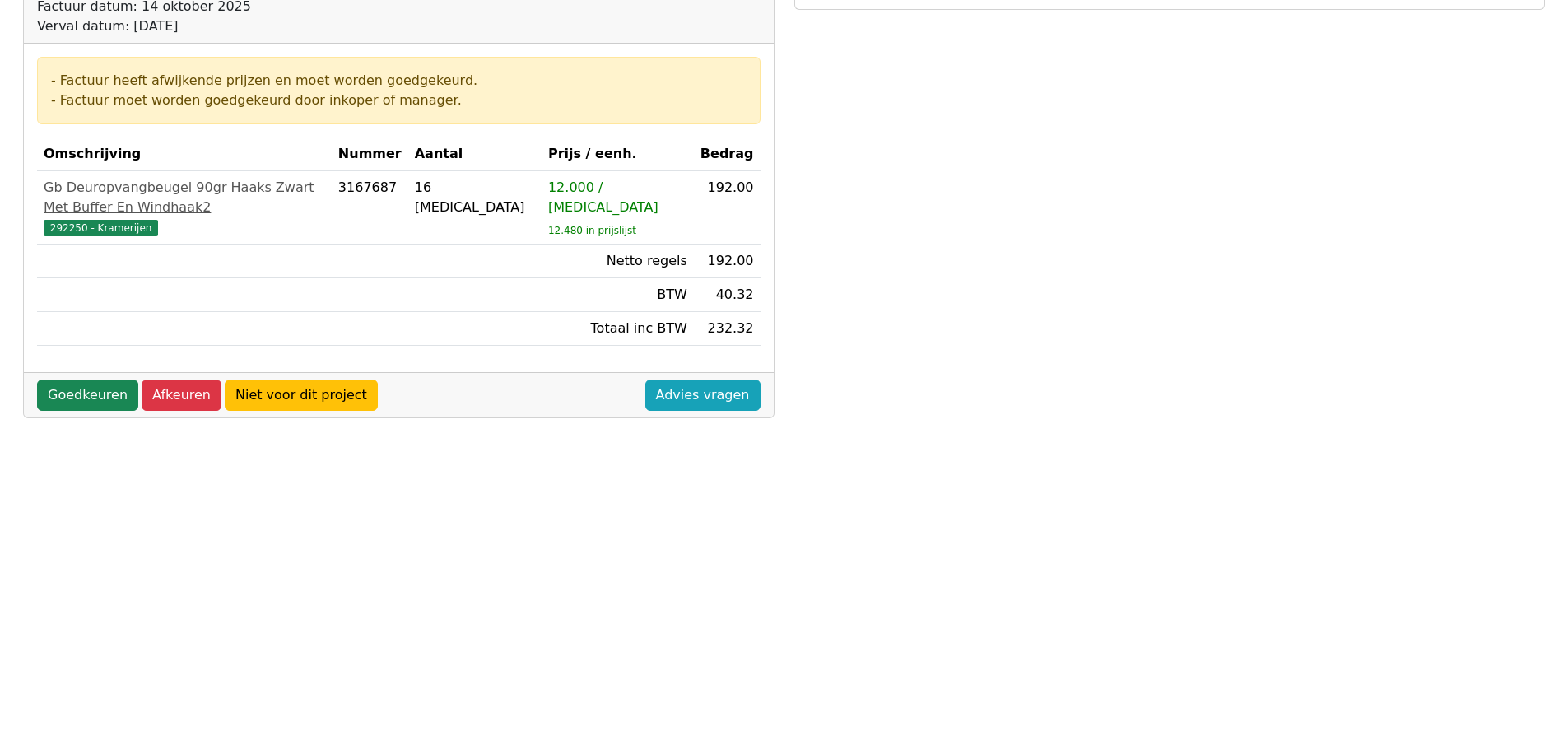
scroll to position [247, 0]
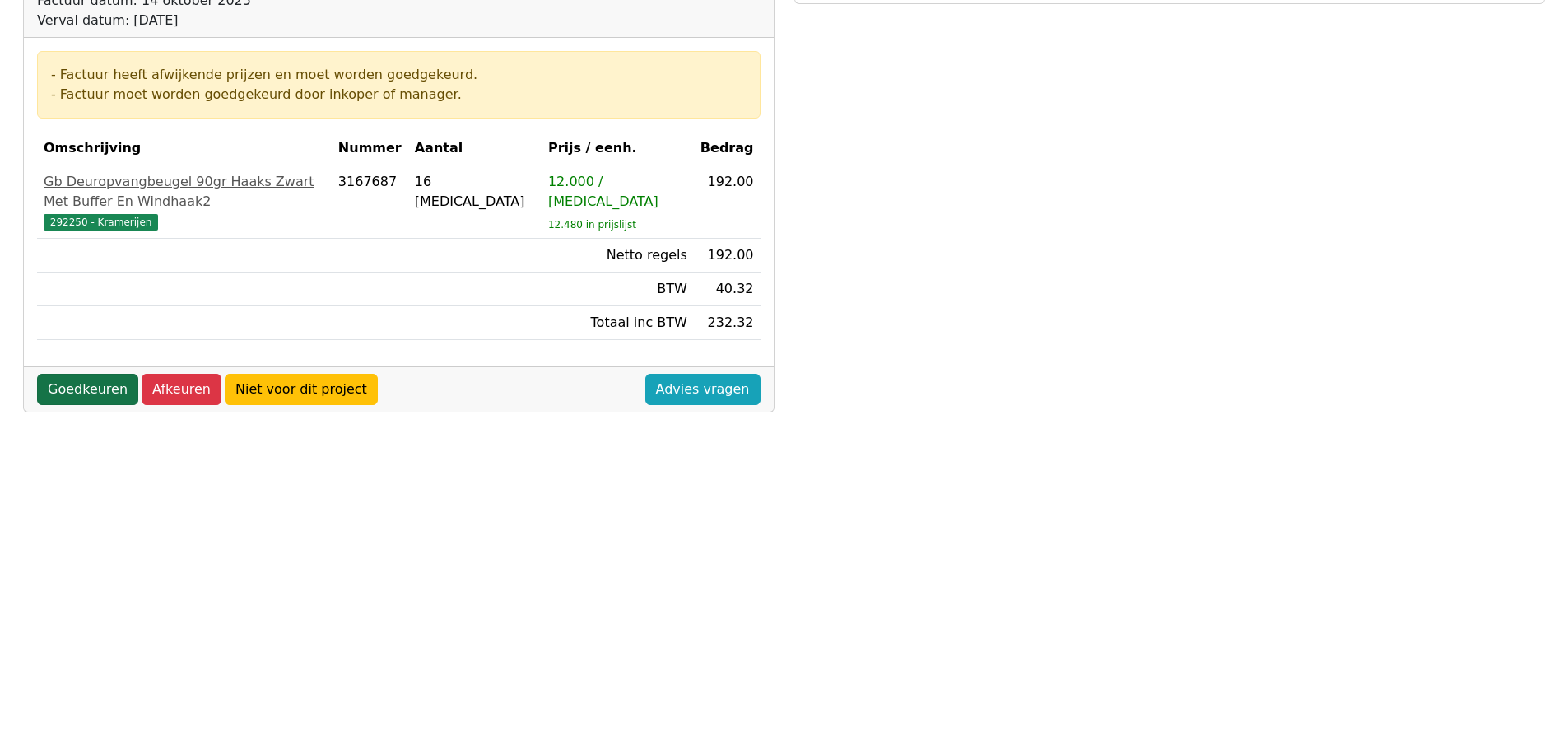
click at [101, 374] on link "Goedkeuren" at bounding box center [88, 389] width 102 height 32
